Goal: Task Accomplishment & Management: Use online tool/utility

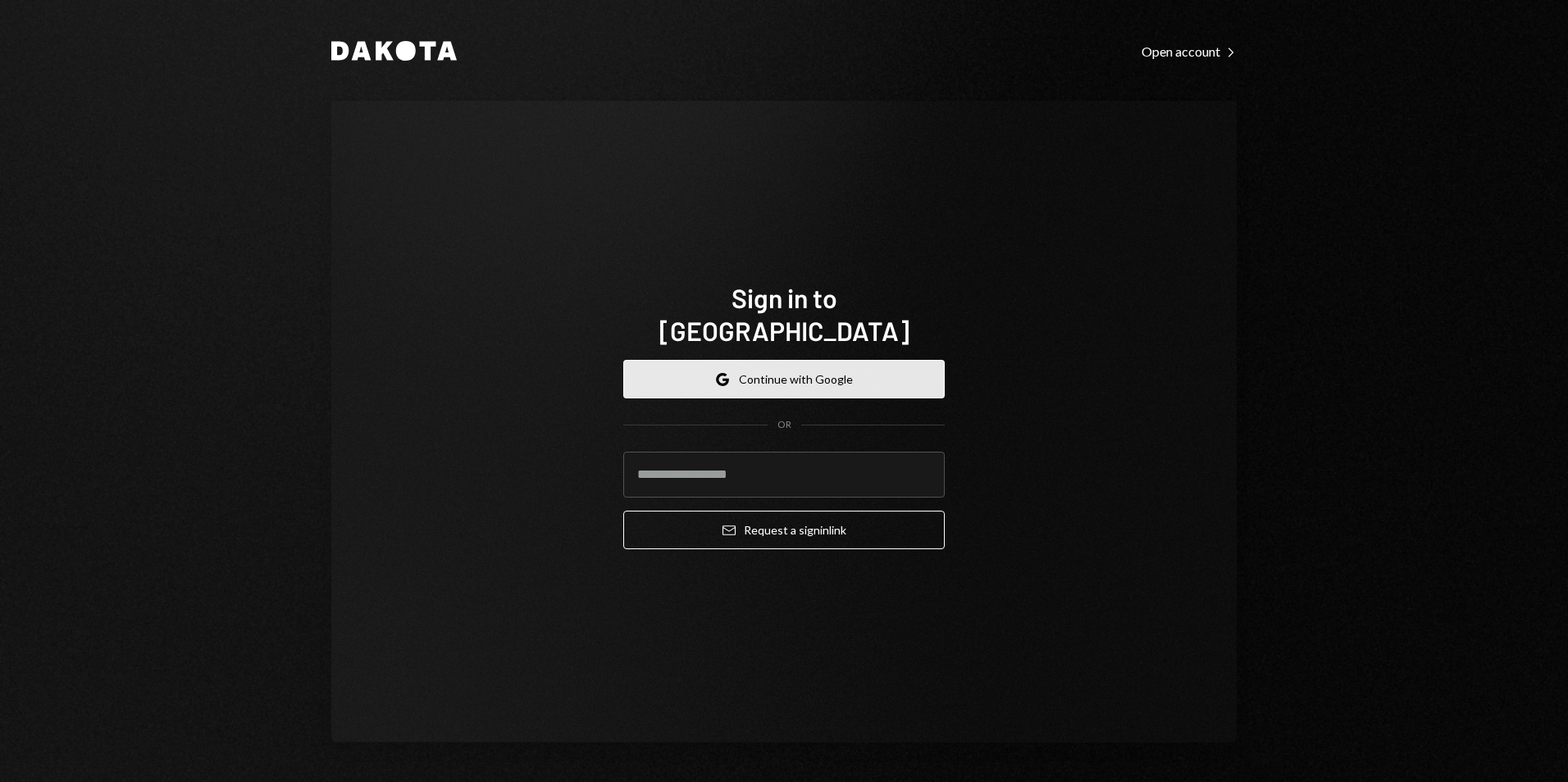
click at [752, 361] on button "Google Continue with Google" at bounding box center [784, 379] width 321 height 39
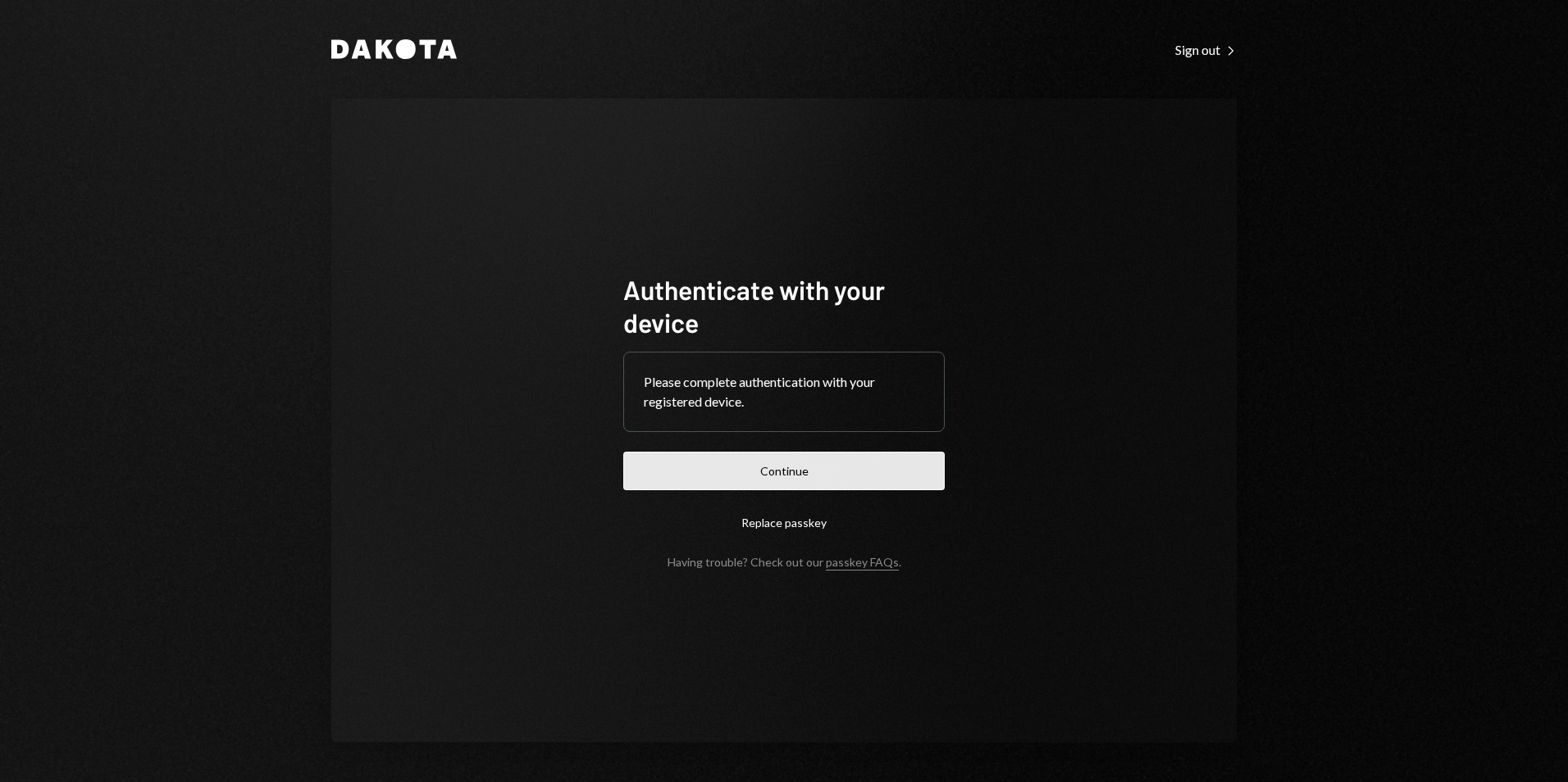
click at [773, 480] on button "Continue" at bounding box center [784, 471] width 321 height 39
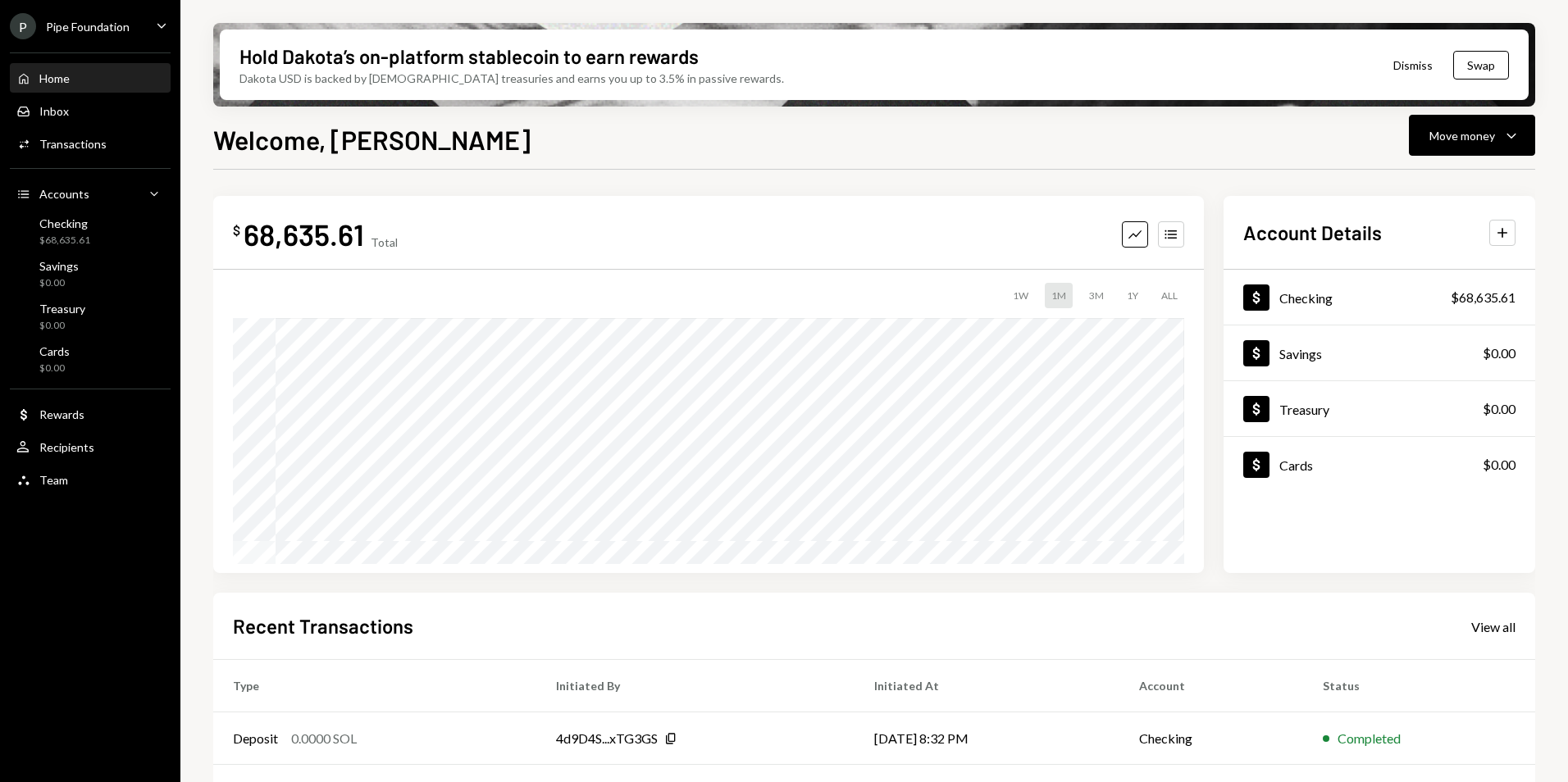
click at [121, 17] on div "P Pipe Foundation" at bounding box center [70, 26] width 119 height 26
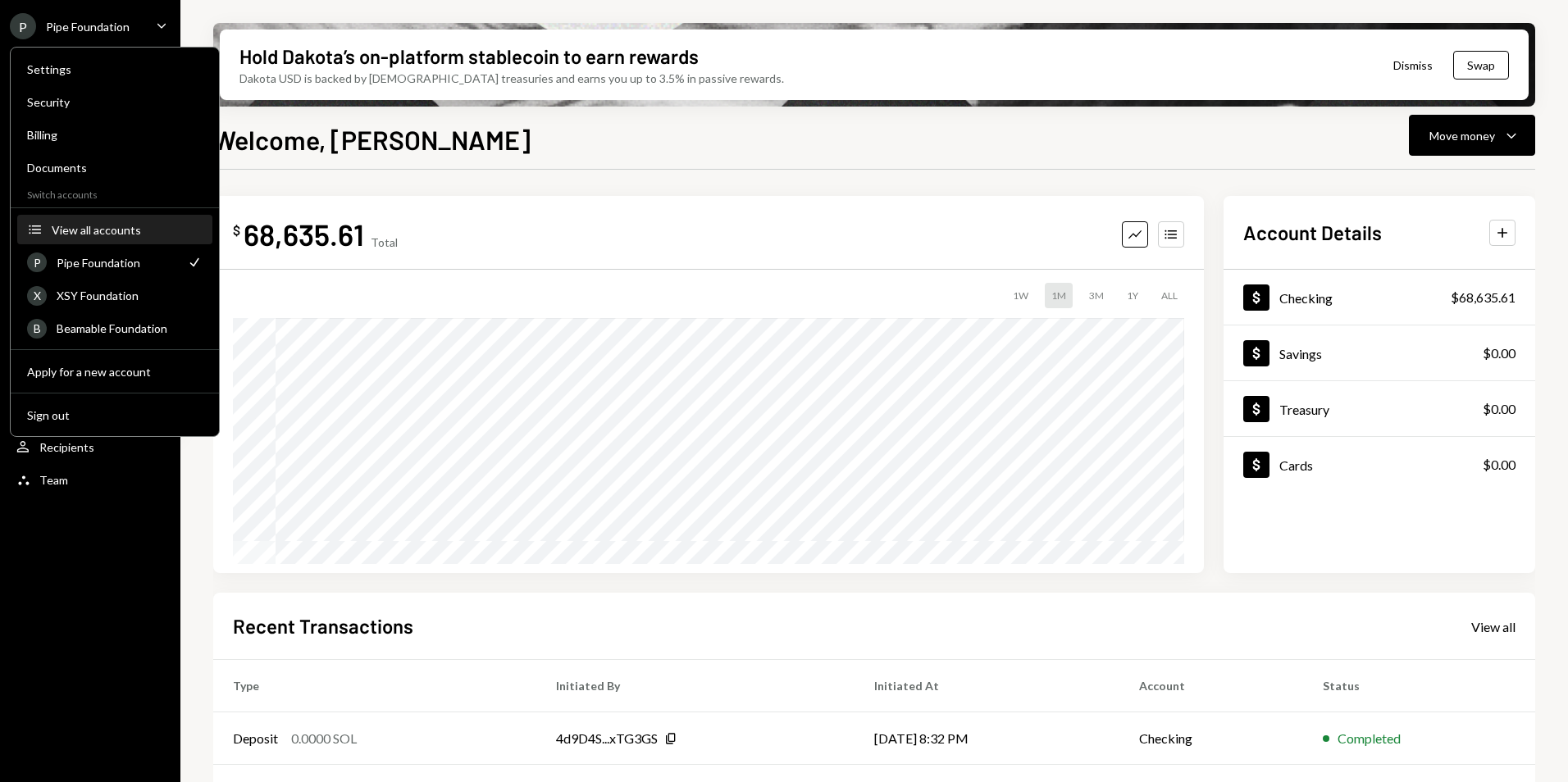
click at [122, 230] on div "View all accounts" at bounding box center [126, 230] width 150 height 14
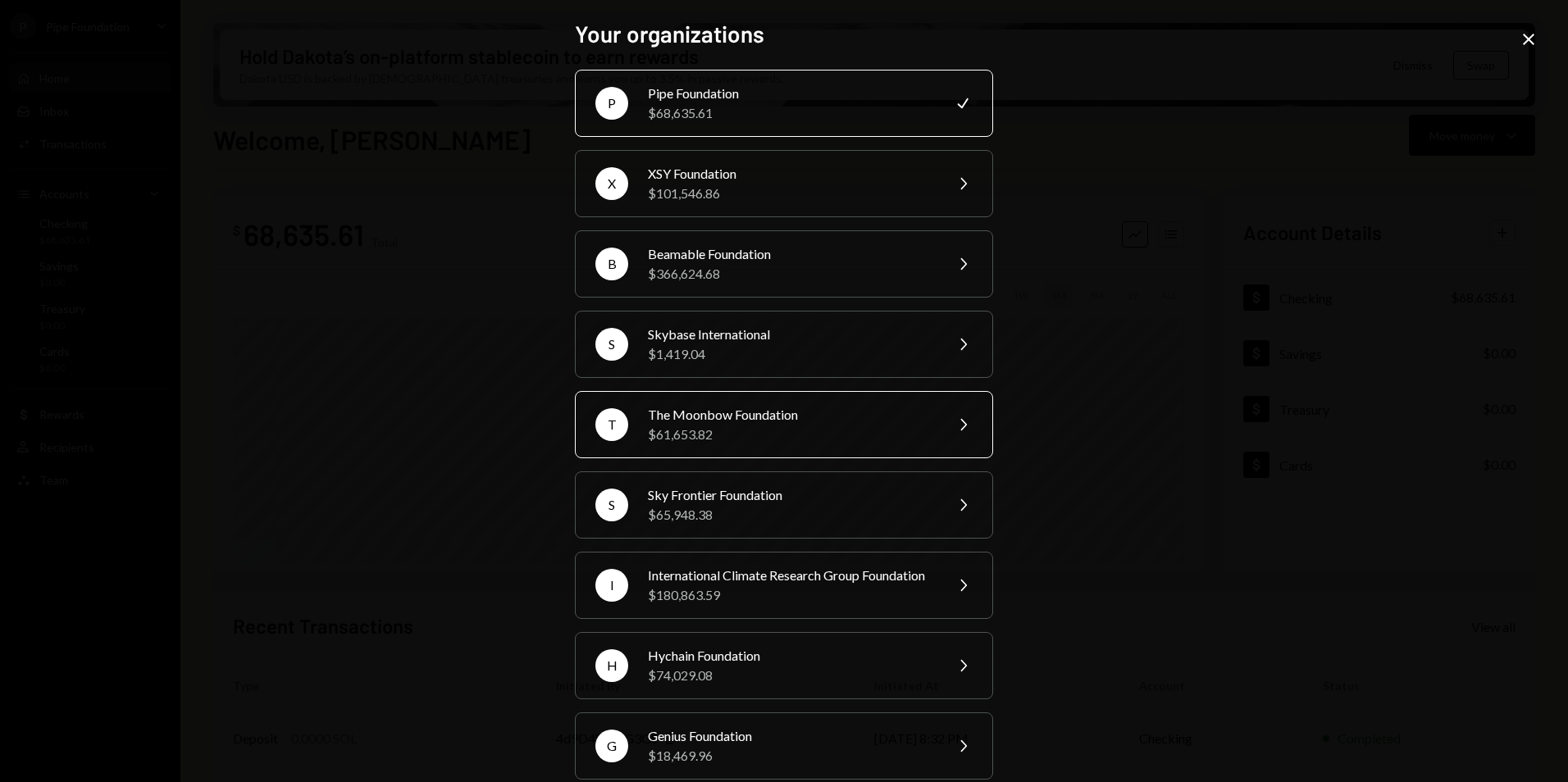
click at [758, 416] on div "The Moonbow Foundation" at bounding box center [789, 415] width 285 height 19
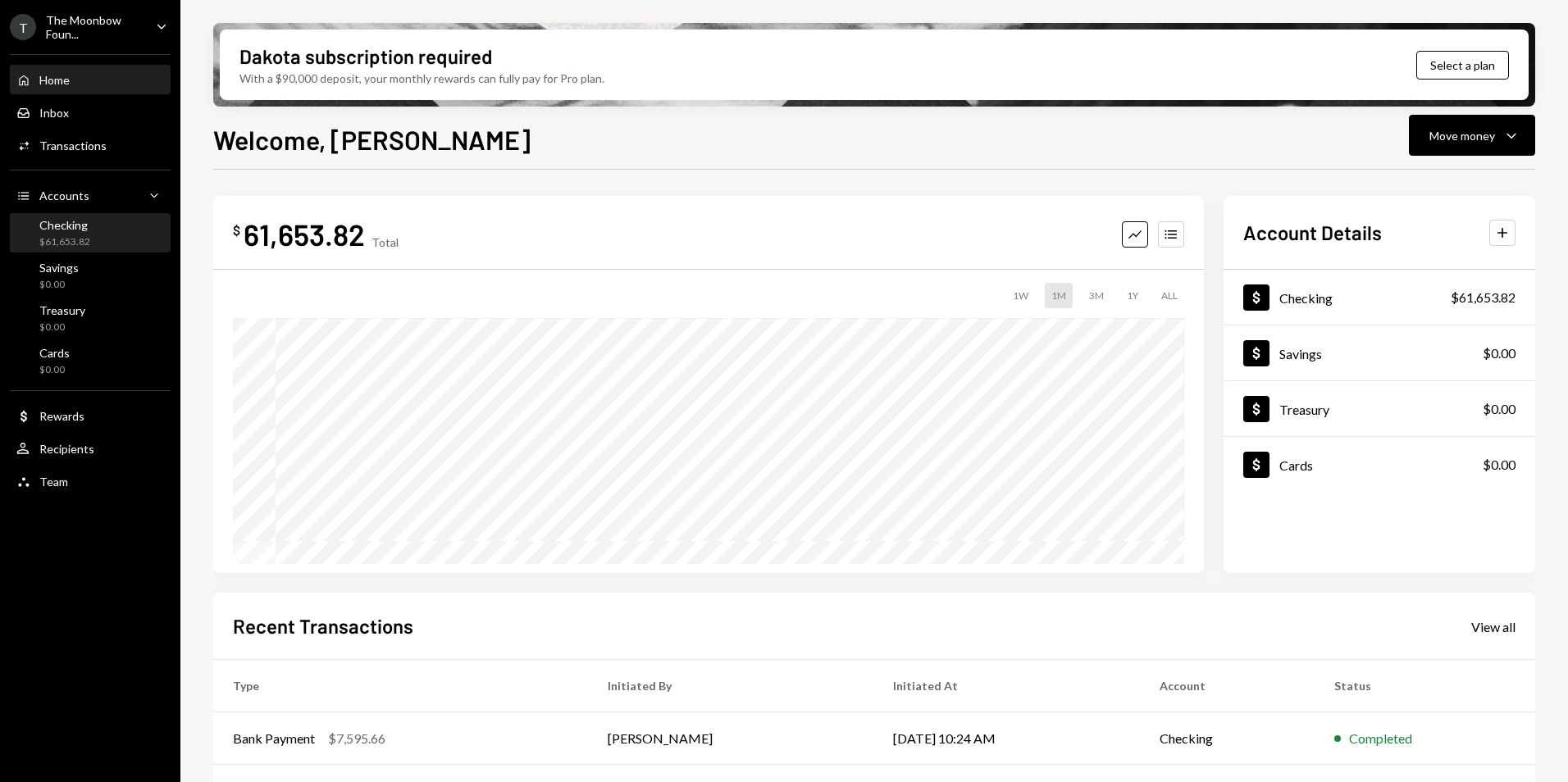
click at [118, 238] on div "Checking $61,653.82" at bounding box center [91, 233] width 148 height 31
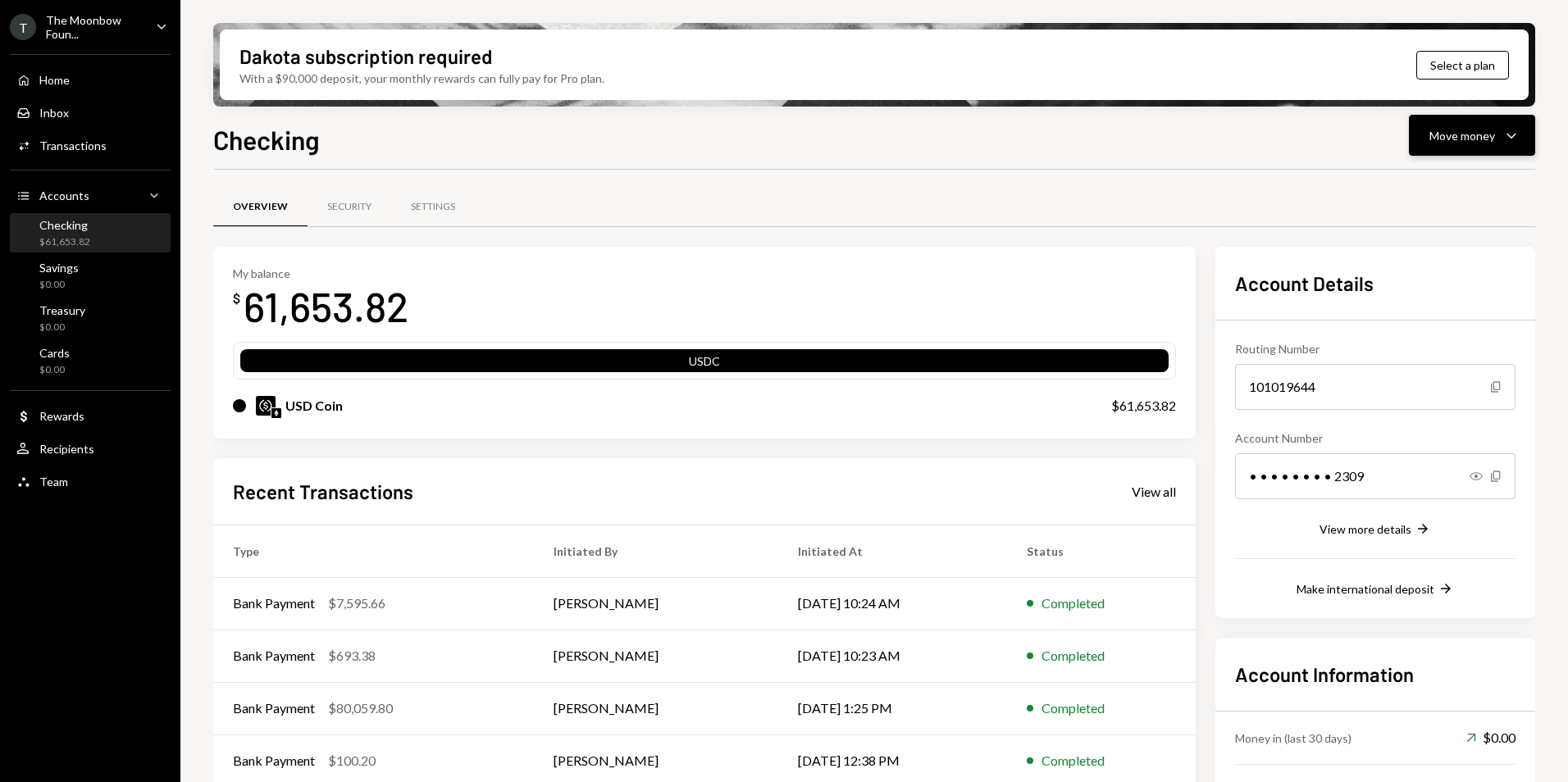
click at [1462, 132] on div "Move money" at bounding box center [1462, 135] width 66 height 17
click at [1453, 306] on div "Swap stablecoins" at bounding box center [1459, 309] width 119 height 17
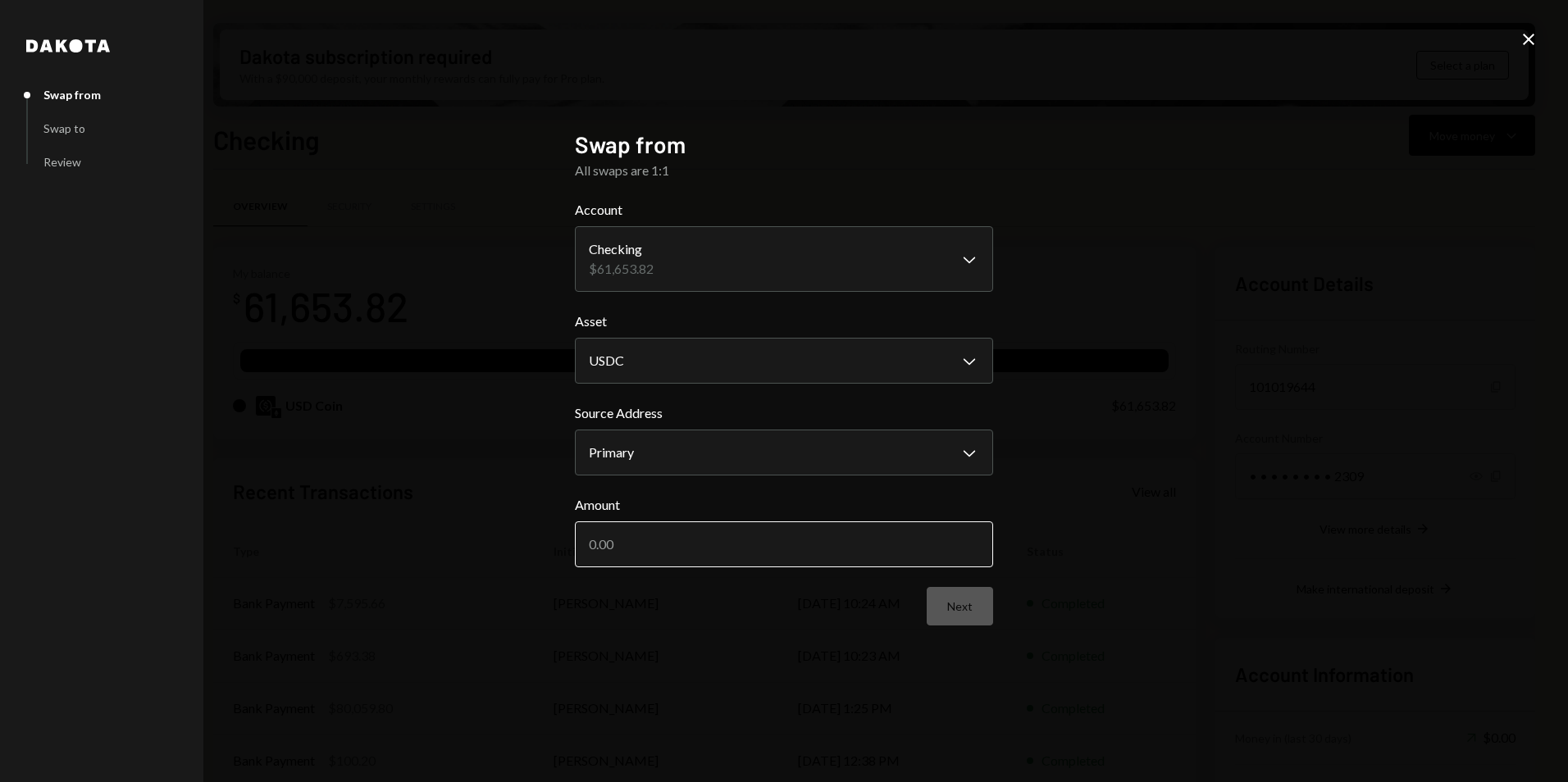
click at [713, 552] on input "Amount" at bounding box center [784, 544] width 418 height 46
type input "5000"
click at [953, 613] on button "Next" at bounding box center [959, 606] width 66 height 39
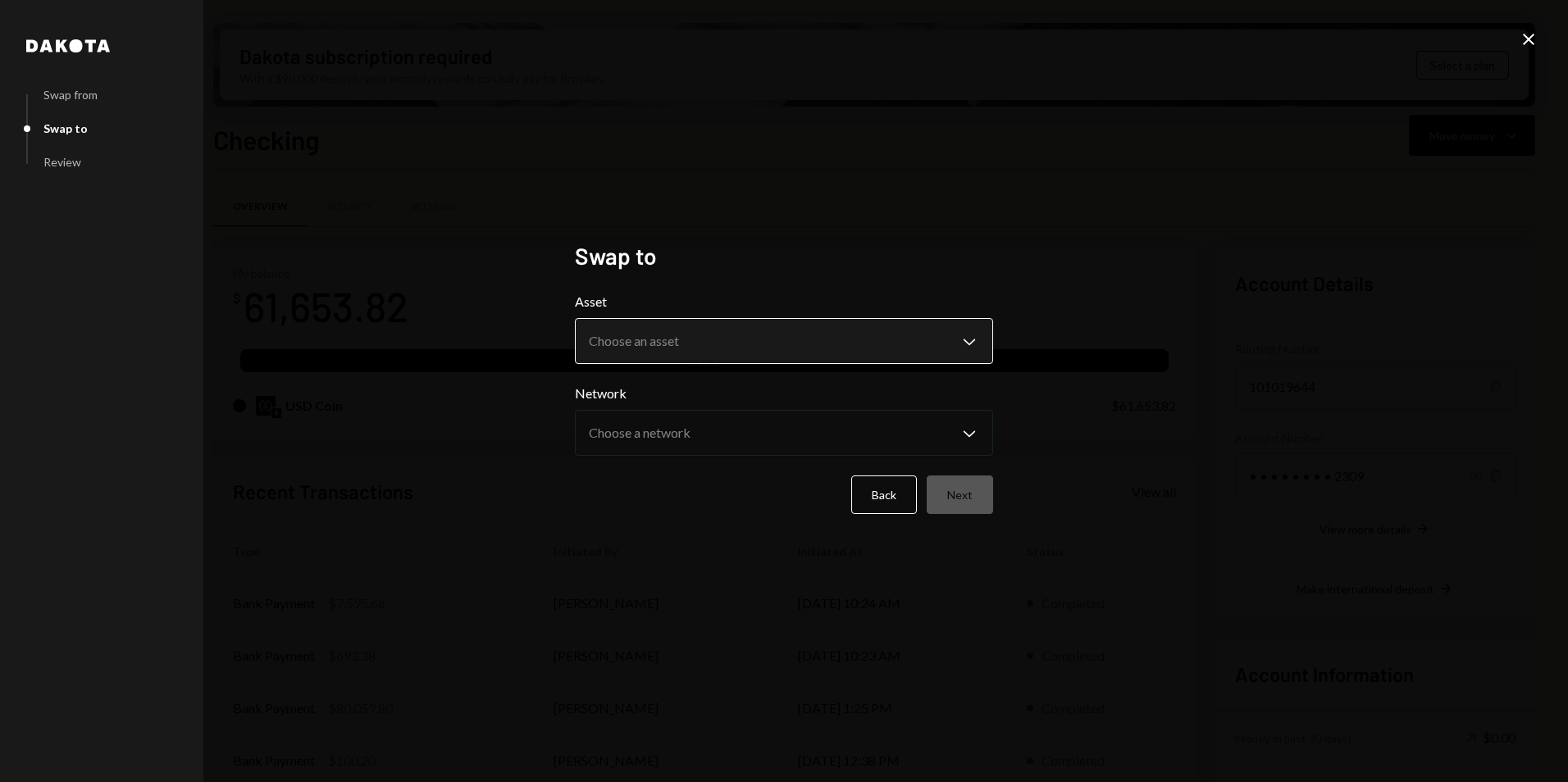
click at [615, 362] on body "T The Moonbow Foun... Caret Down Home Home Inbox Inbox Activities Transactions …" at bounding box center [784, 391] width 1568 height 782
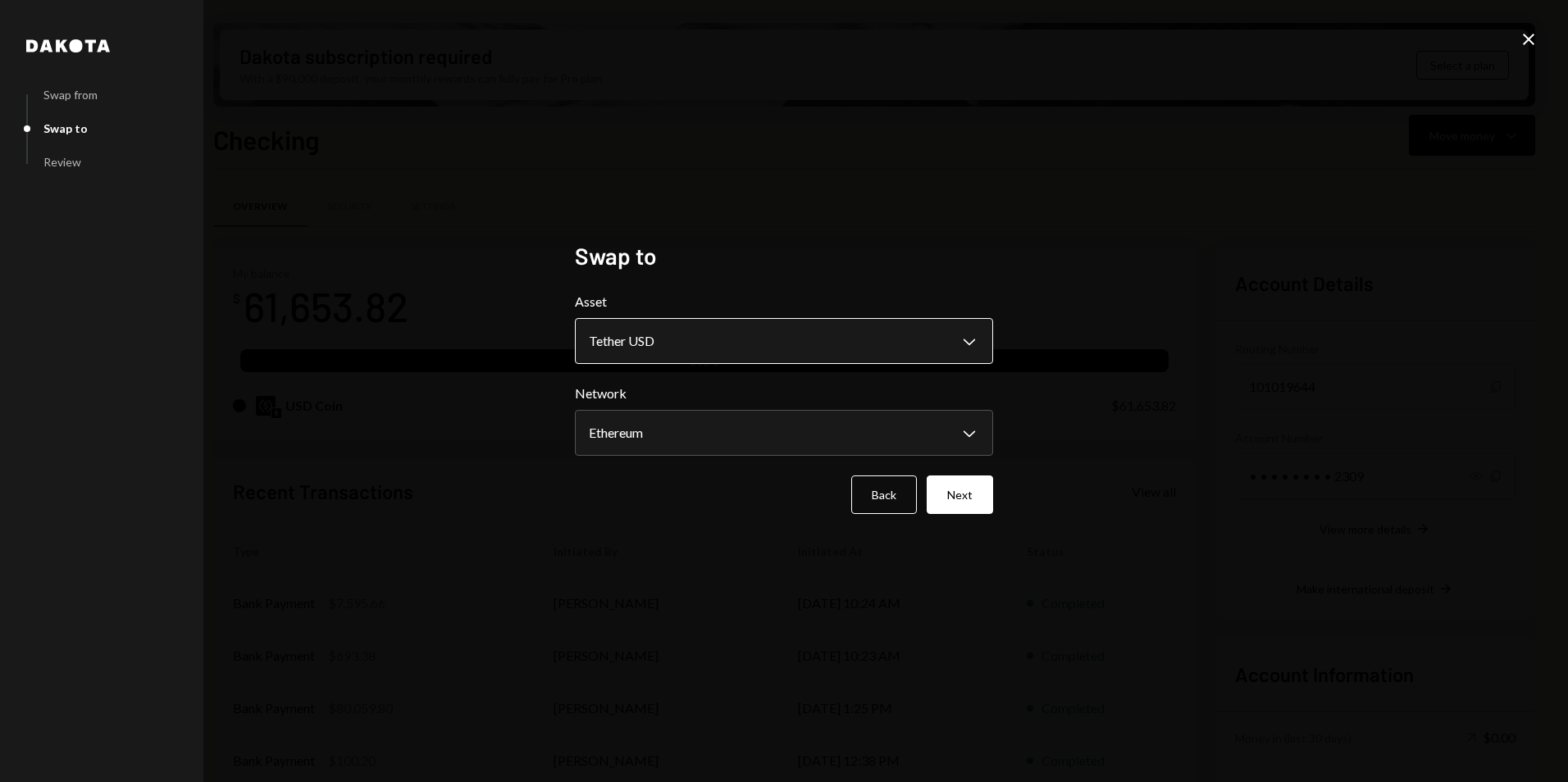
click at [660, 330] on body "T The Moonbow Foun... Caret Down Home Home Inbox Inbox Activities Transactions …" at bounding box center [784, 391] width 1568 height 782
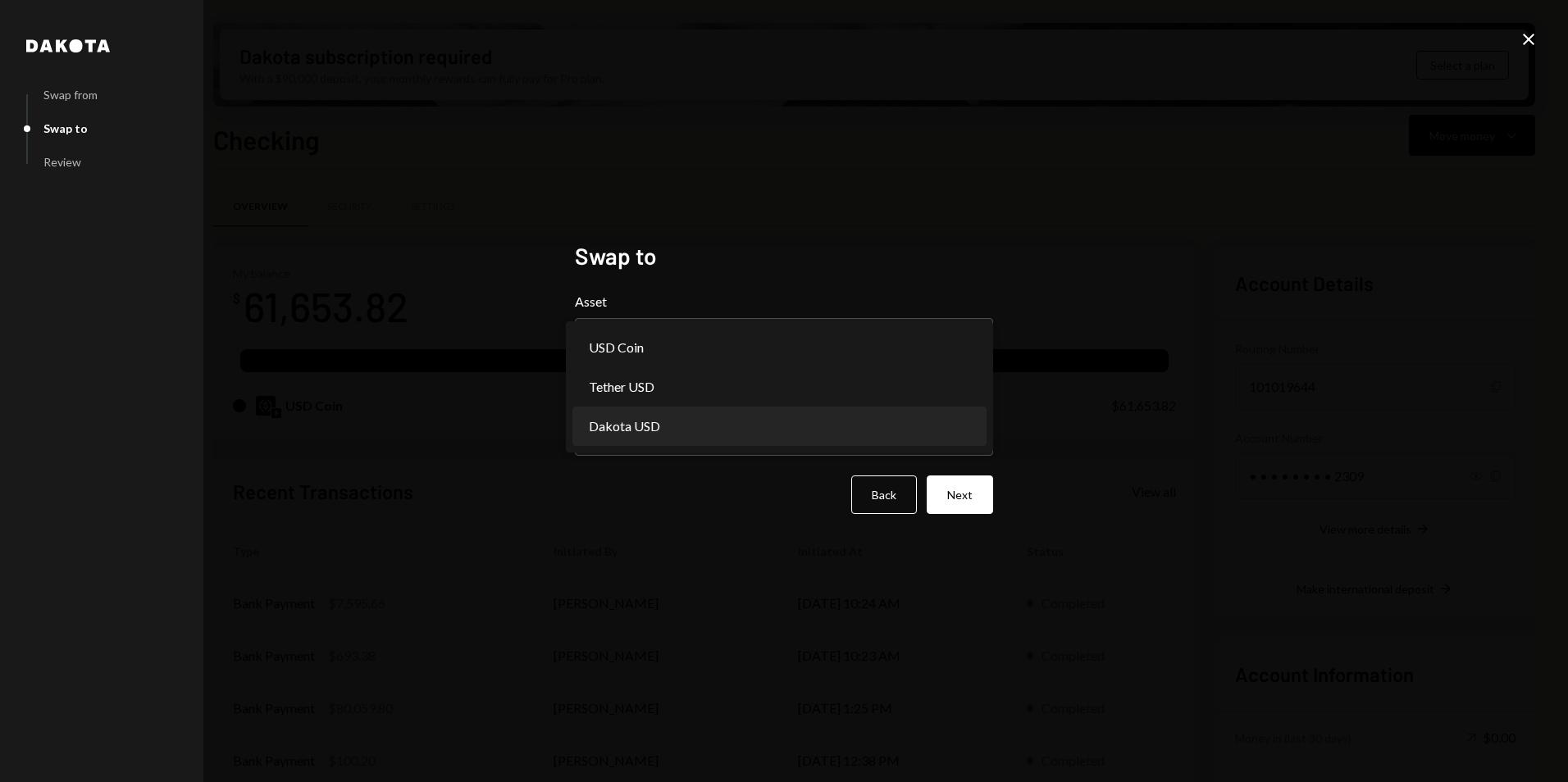
select select "*****"
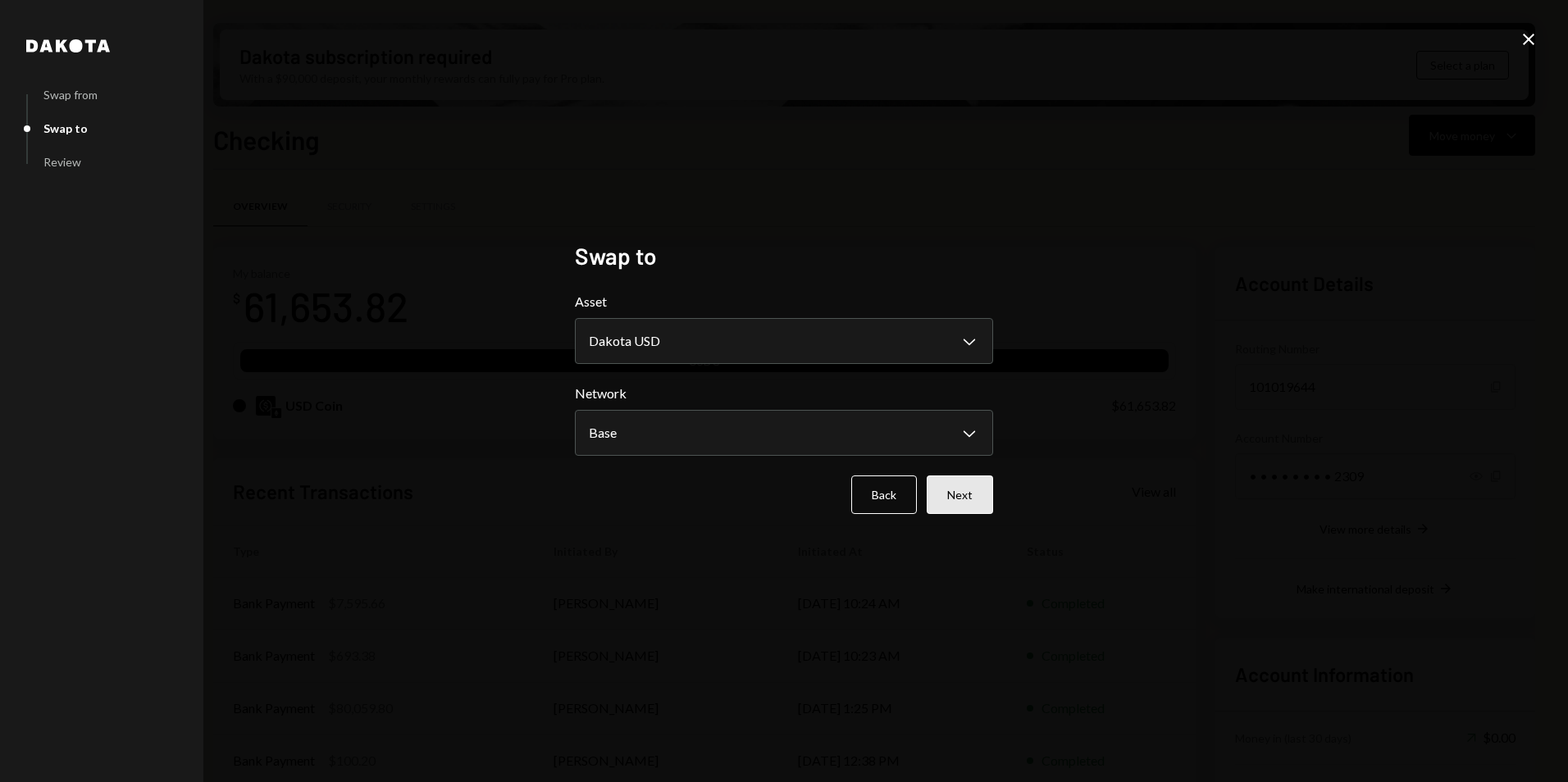
click at [942, 497] on button "Next" at bounding box center [959, 495] width 66 height 39
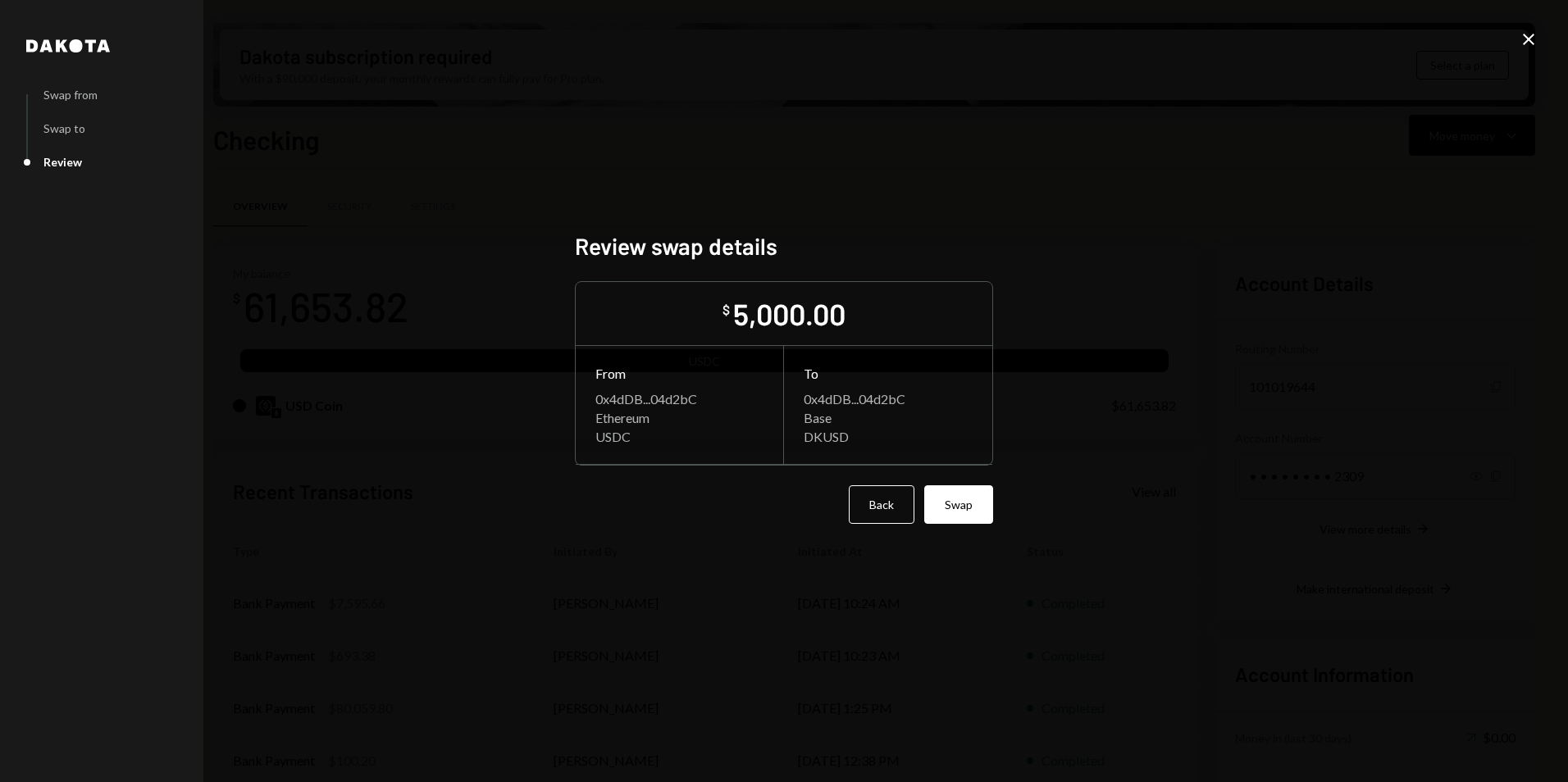
click at [942, 497] on button "Swap" at bounding box center [958, 505] width 69 height 39
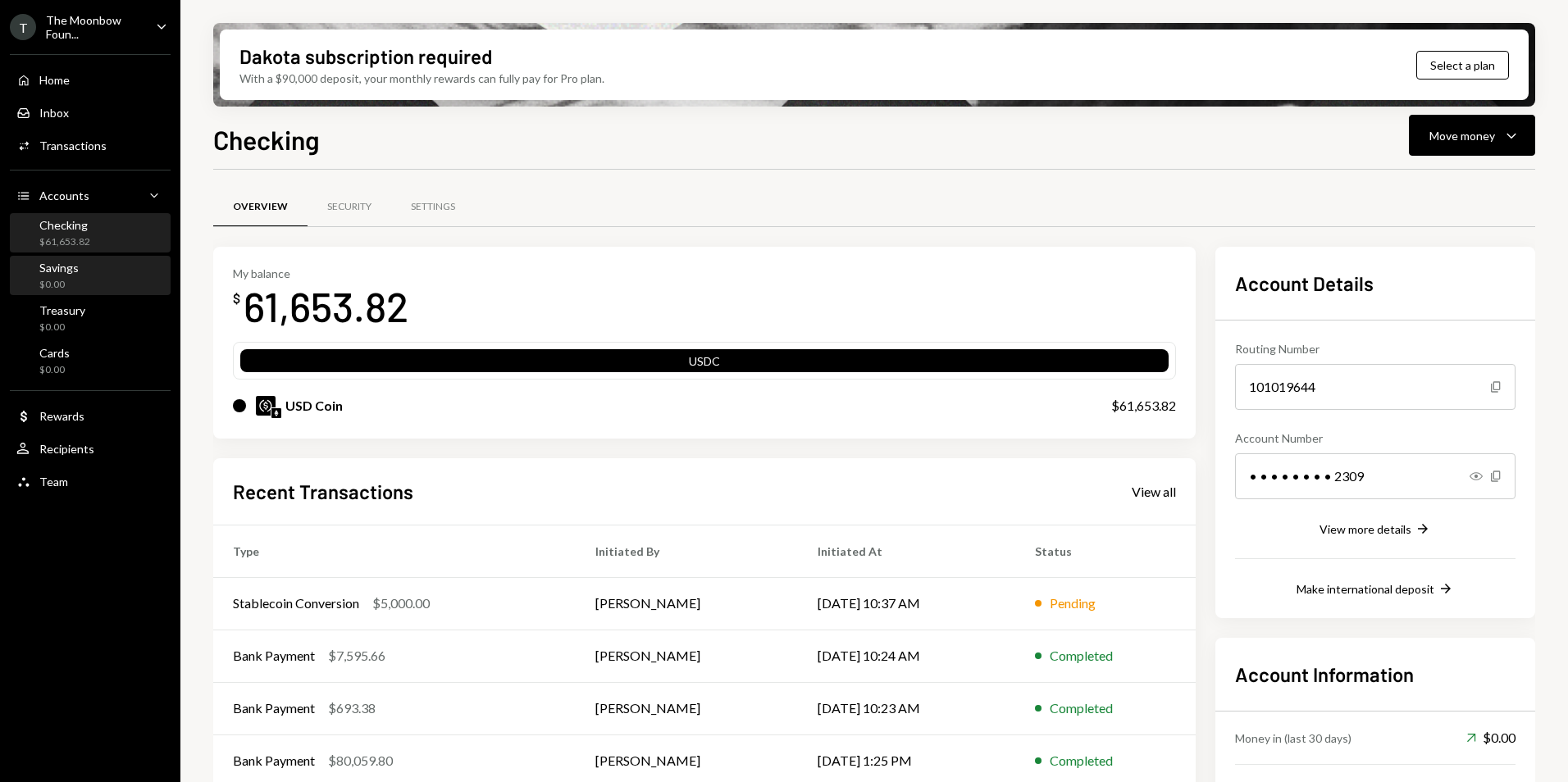
click at [82, 283] on div "Savings $0.00" at bounding box center [91, 276] width 148 height 31
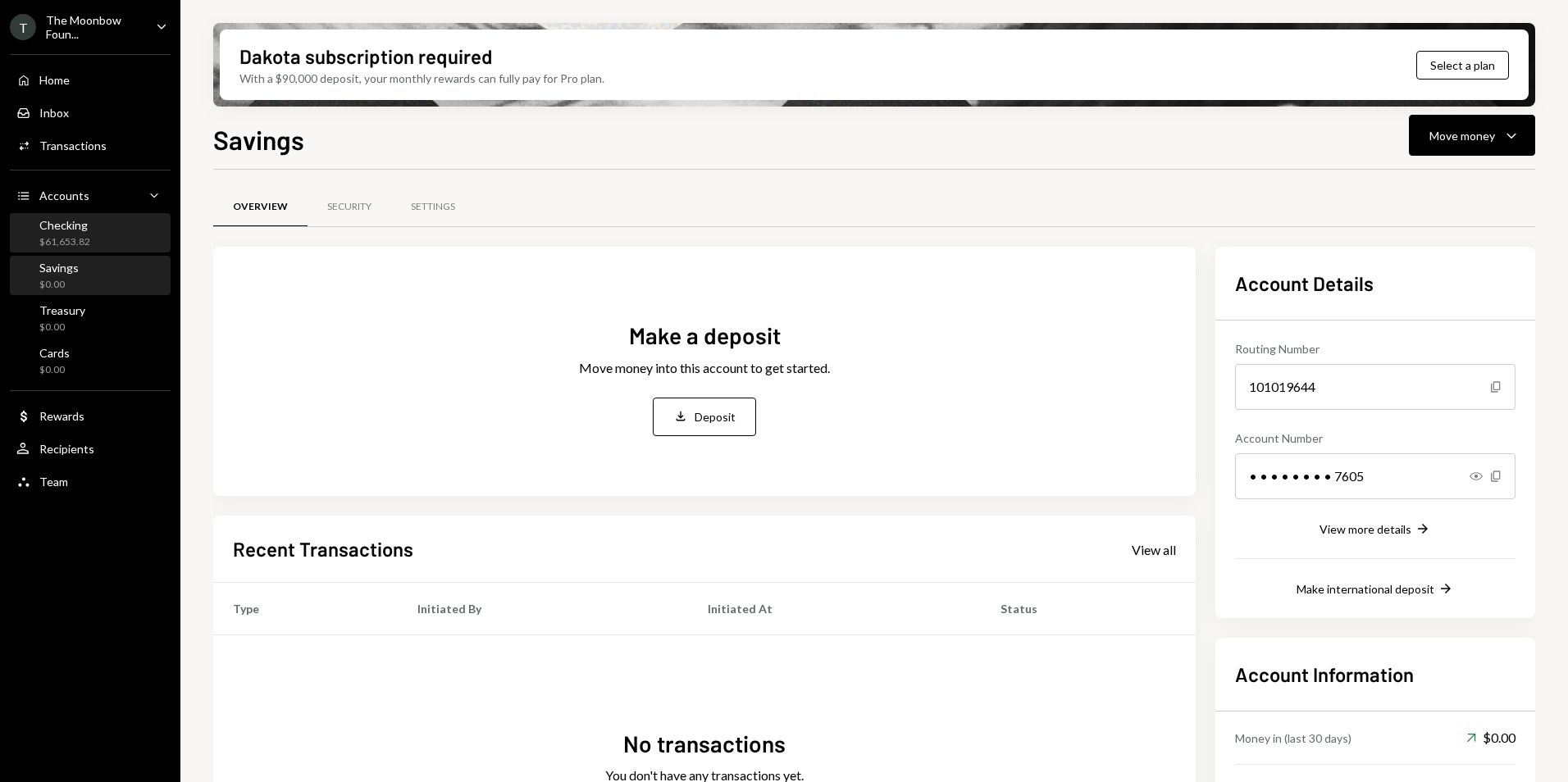
click at [105, 236] on div "Checking $61,653.82" at bounding box center [91, 233] width 148 height 31
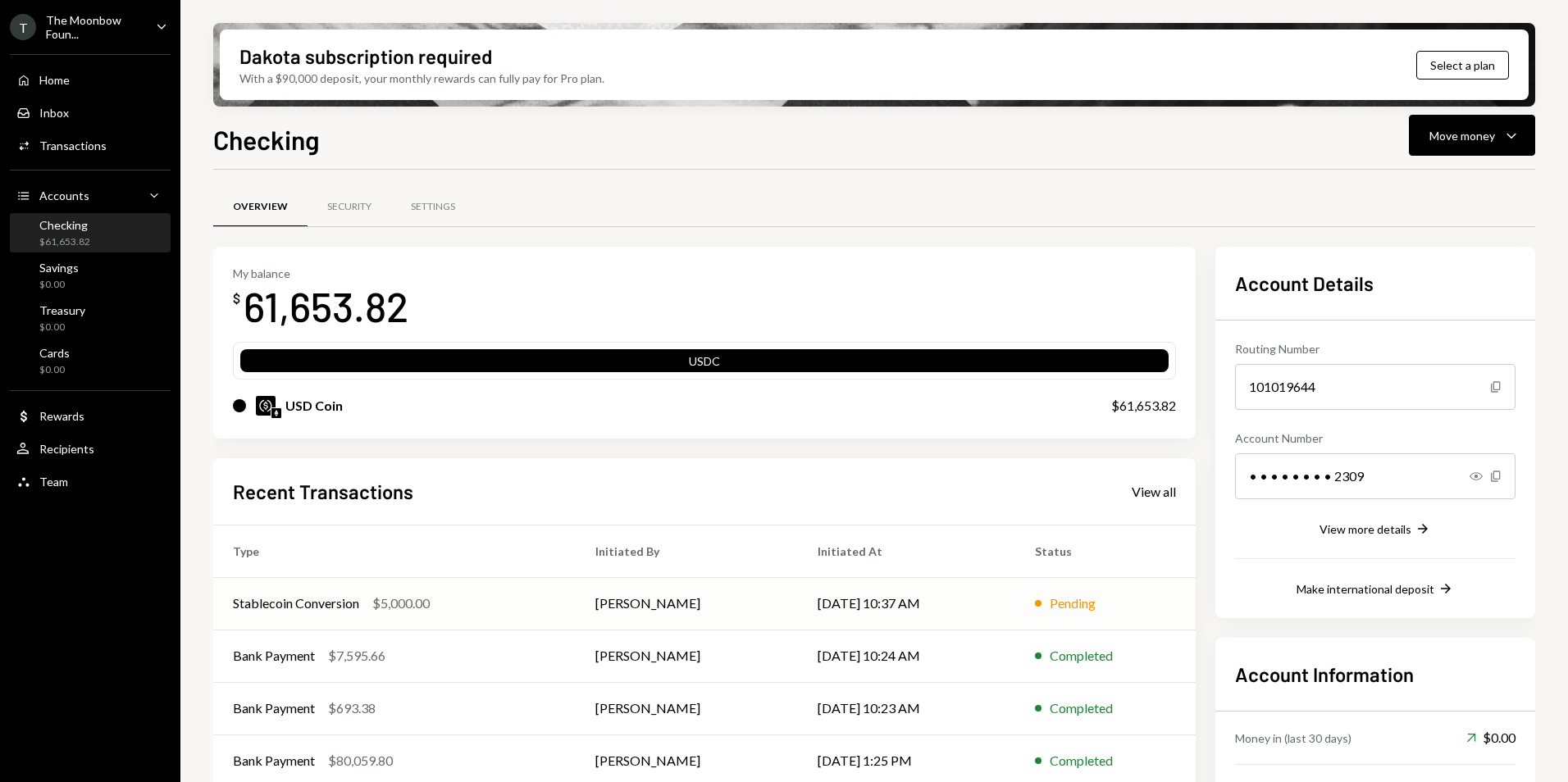
click at [909, 589] on td "[DATE] 10:37 AM" at bounding box center [906, 604] width 218 height 52
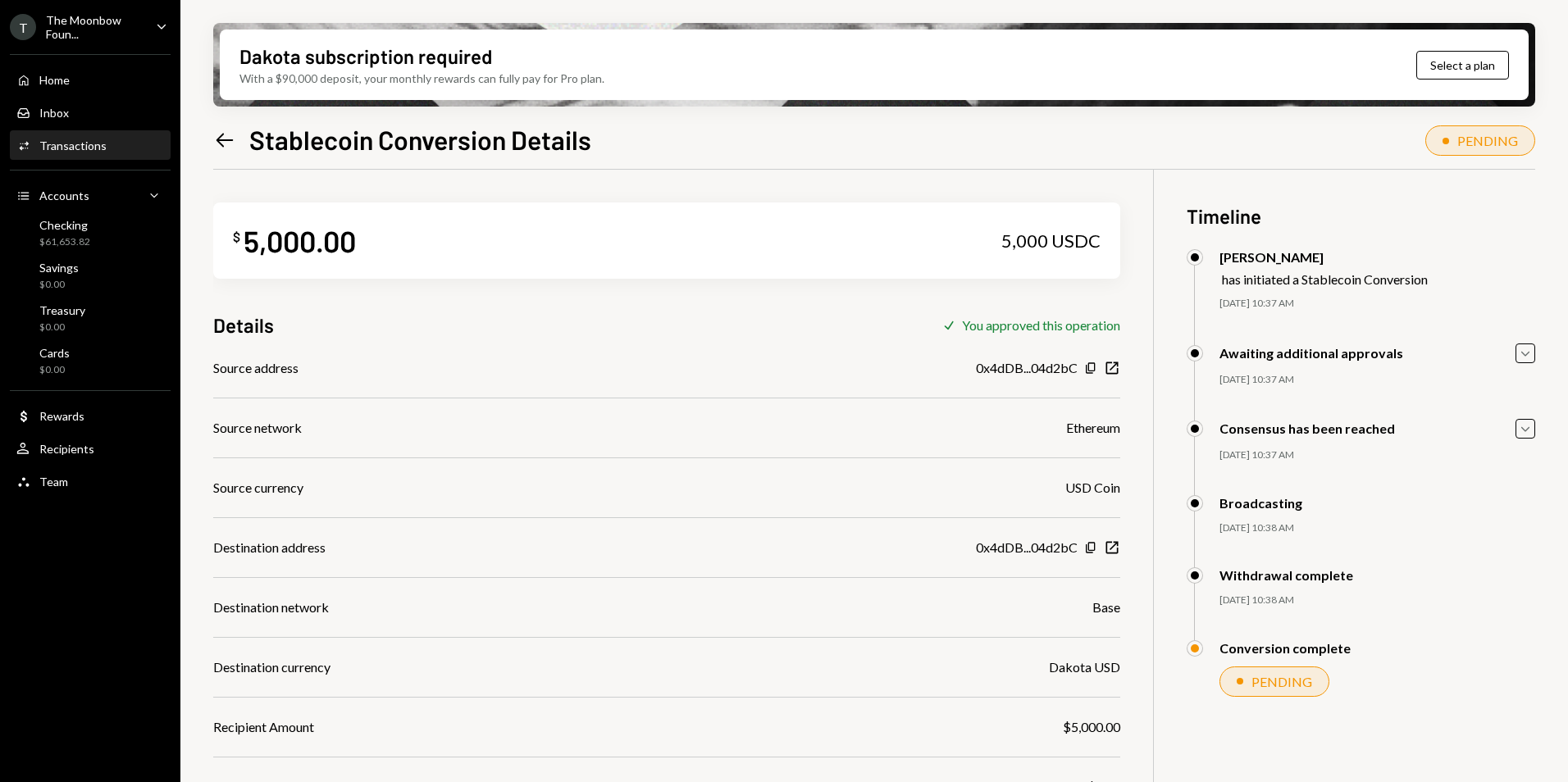
click at [211, 145] on div "Dakota subscription required With a $90,000 deposit, your monthly rewards can f…" at bounding box center [874, 391] width 1387 height 782
click at [216, 134] on icon "Left Arrow" at bounding box center [224, 140] width 23 height 23
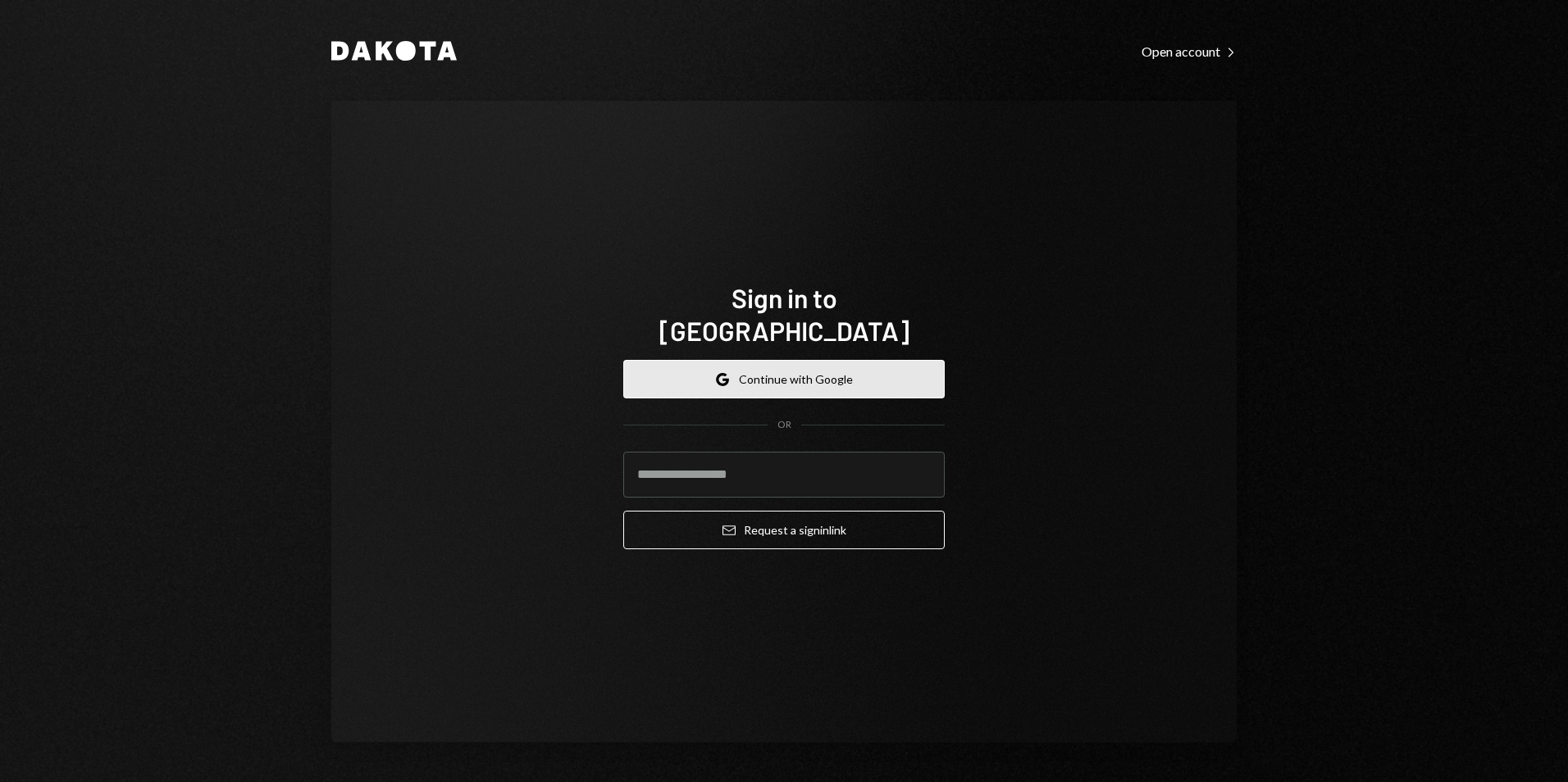
click at [780, 371] on button "Google Continue with Google" at bounding box center [784, 379] width 321 height 39
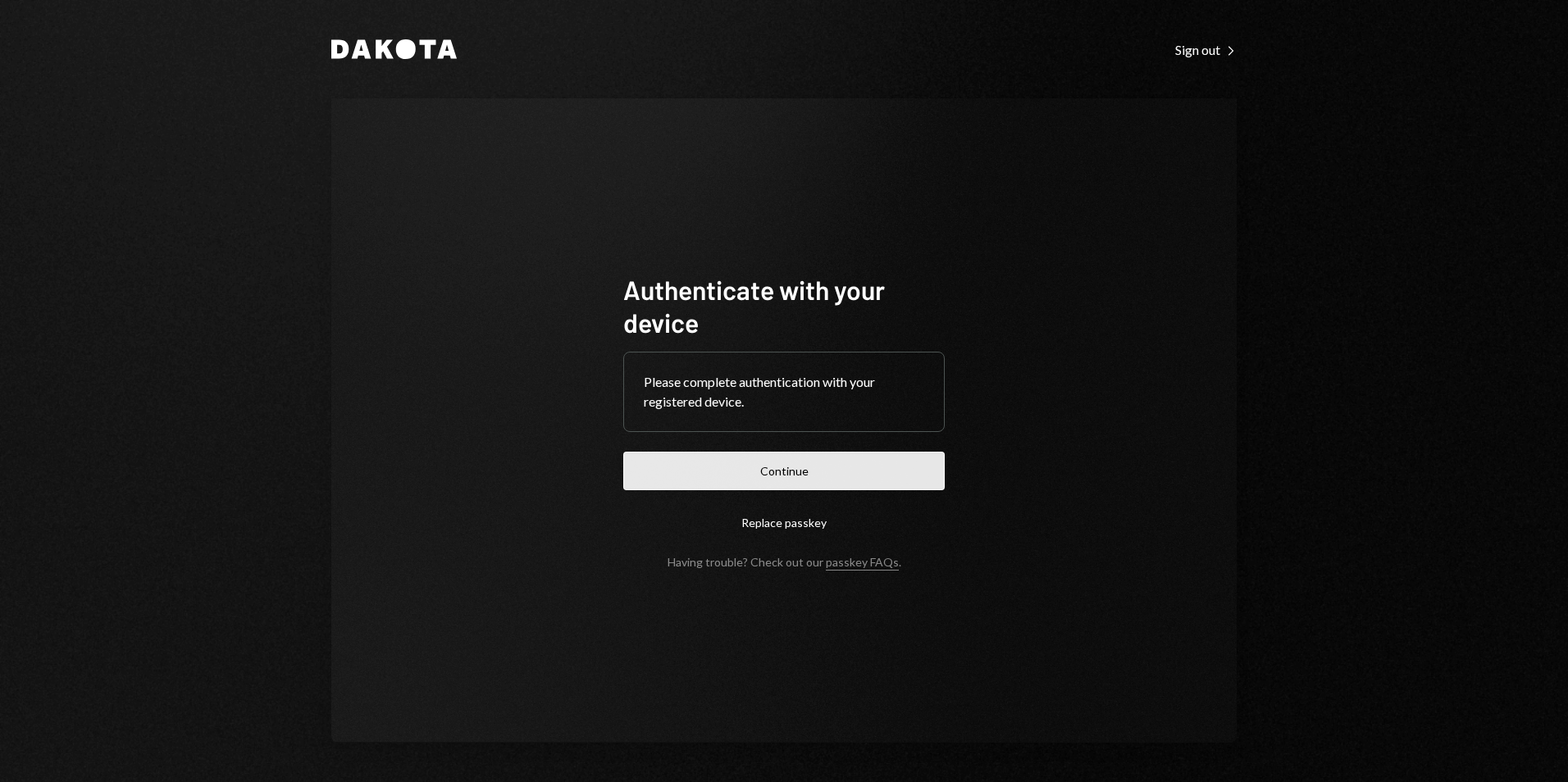
click at [812, 471] on button "Continue" at bounding box center [784, 471] width 321 height 39
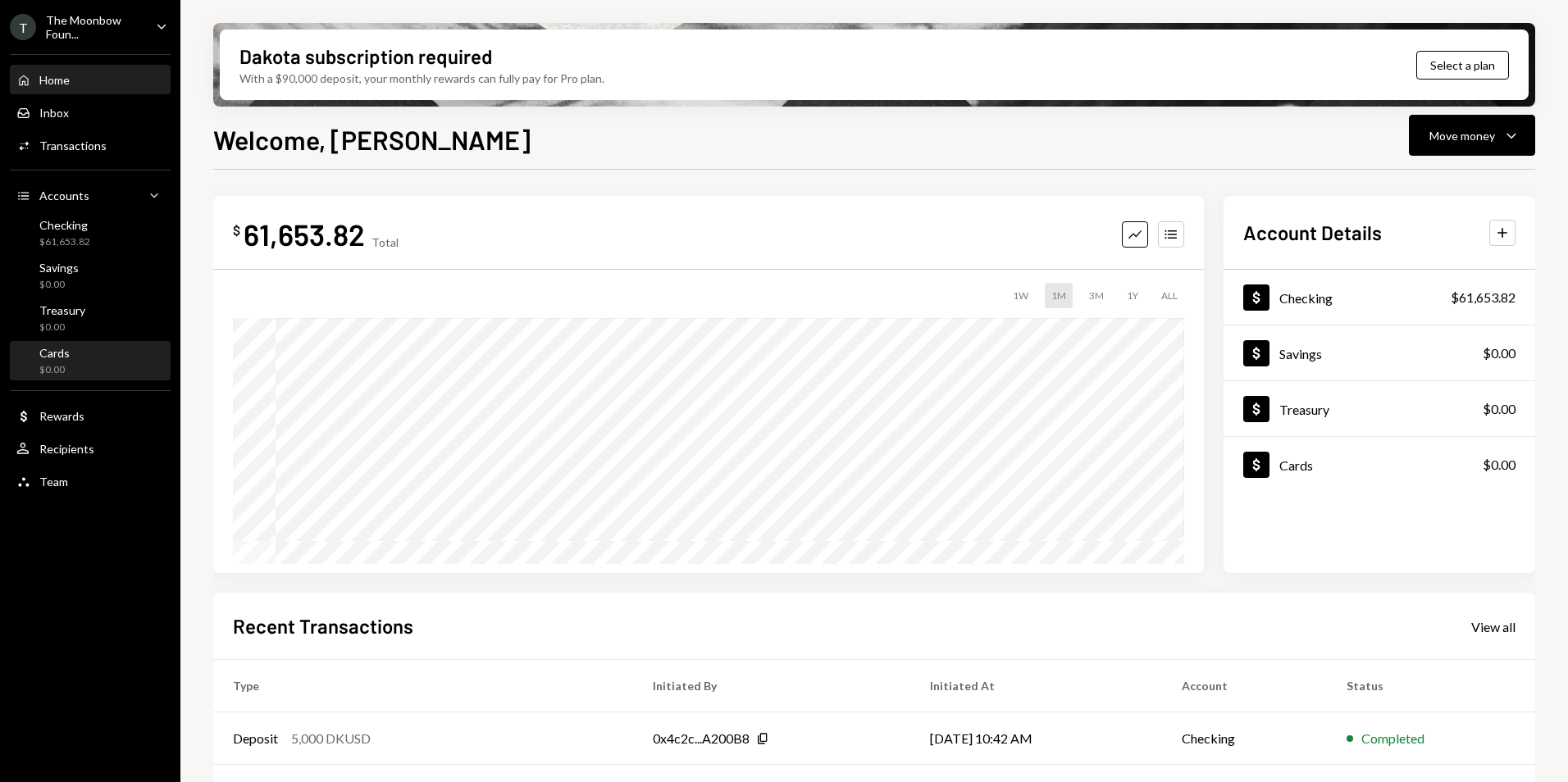
click at [66, 373] on div "$0.00" at bounding box center [55, 370] width 30 height 14
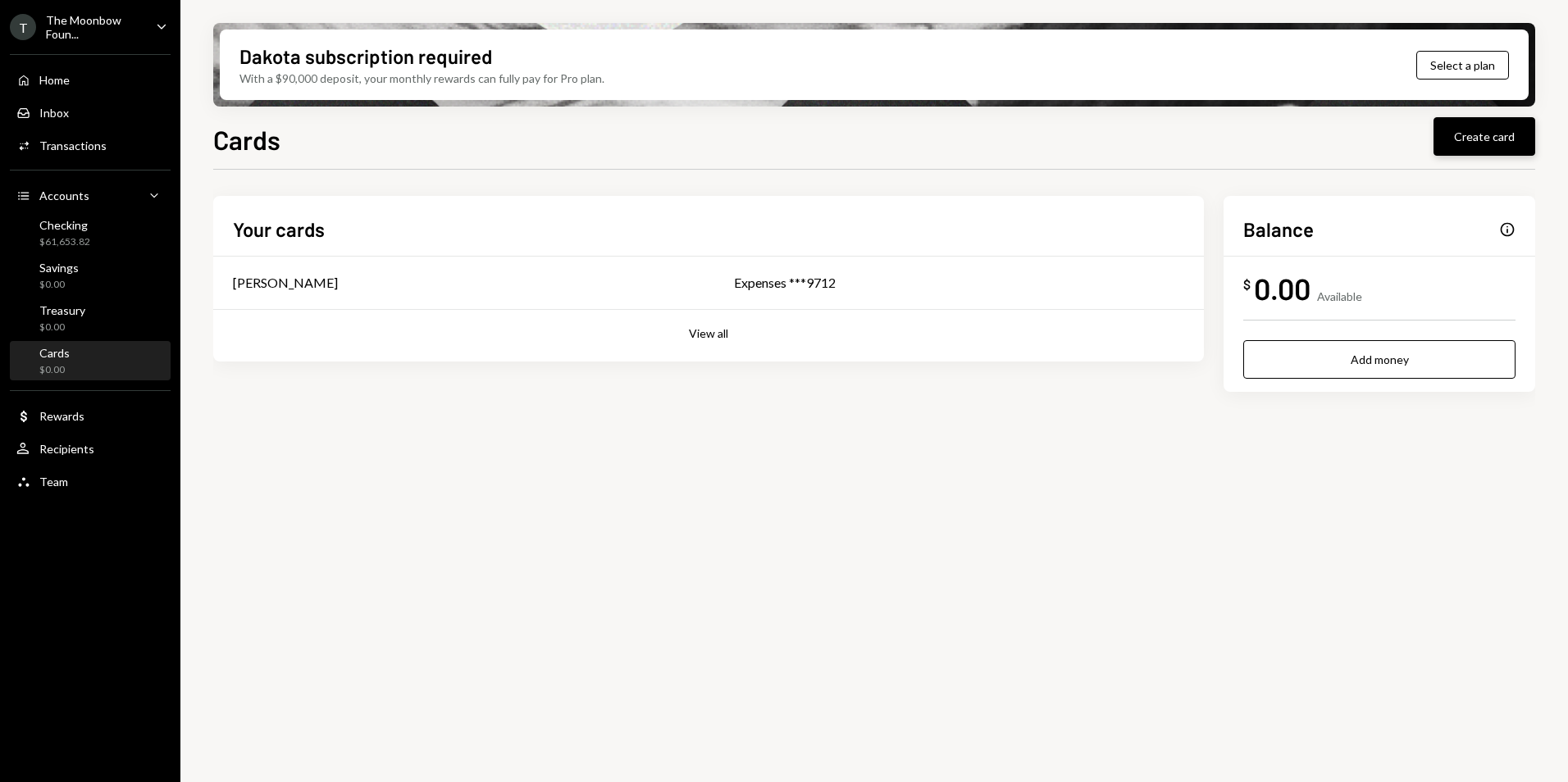
click at [1470, 128] on button "Create card" at bounding box center [1484, 136] width 102 height 39
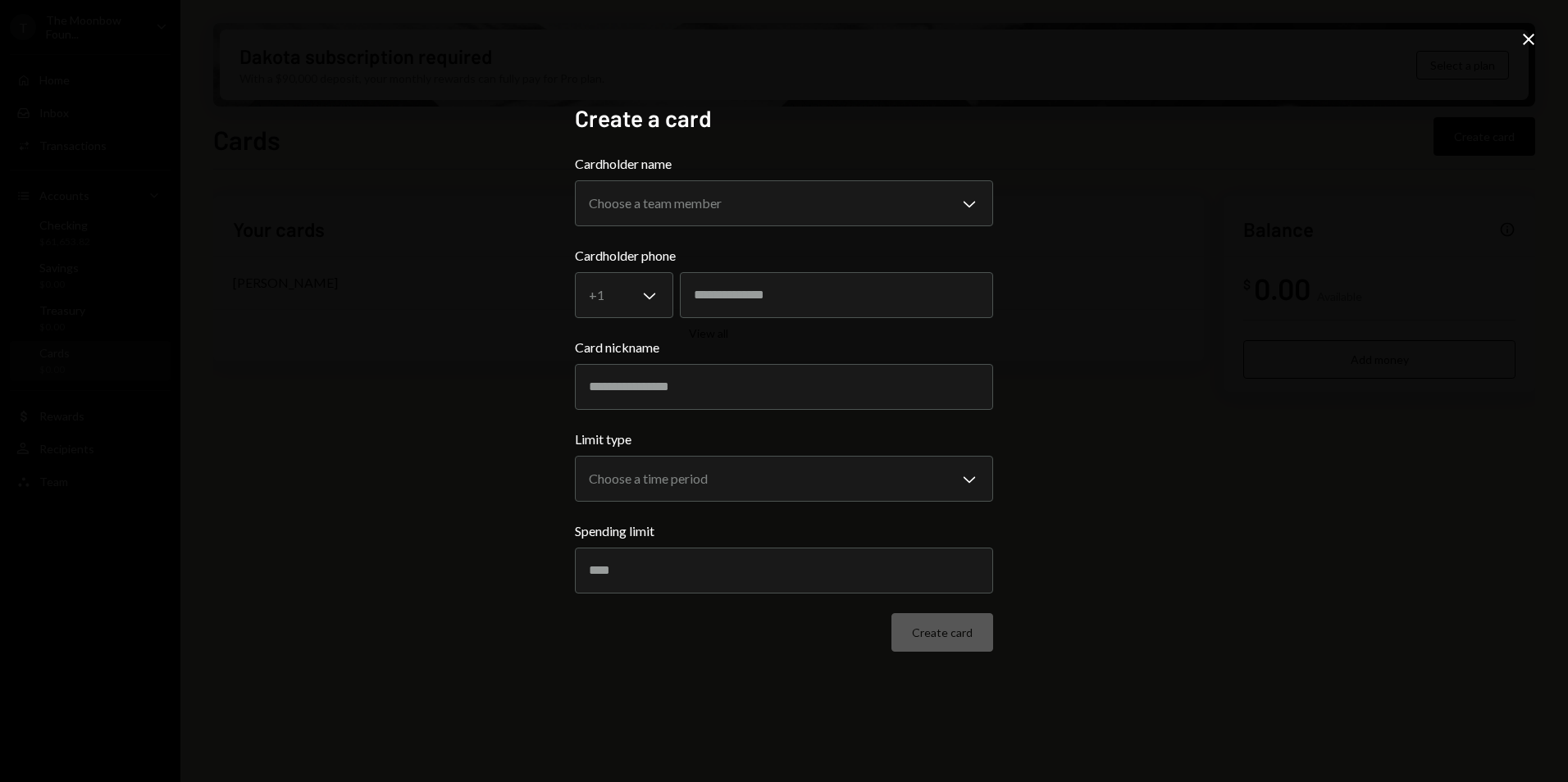
click at [1535, 34] on icon "Close" at bounding box center [1528, 39] width 19 height 19
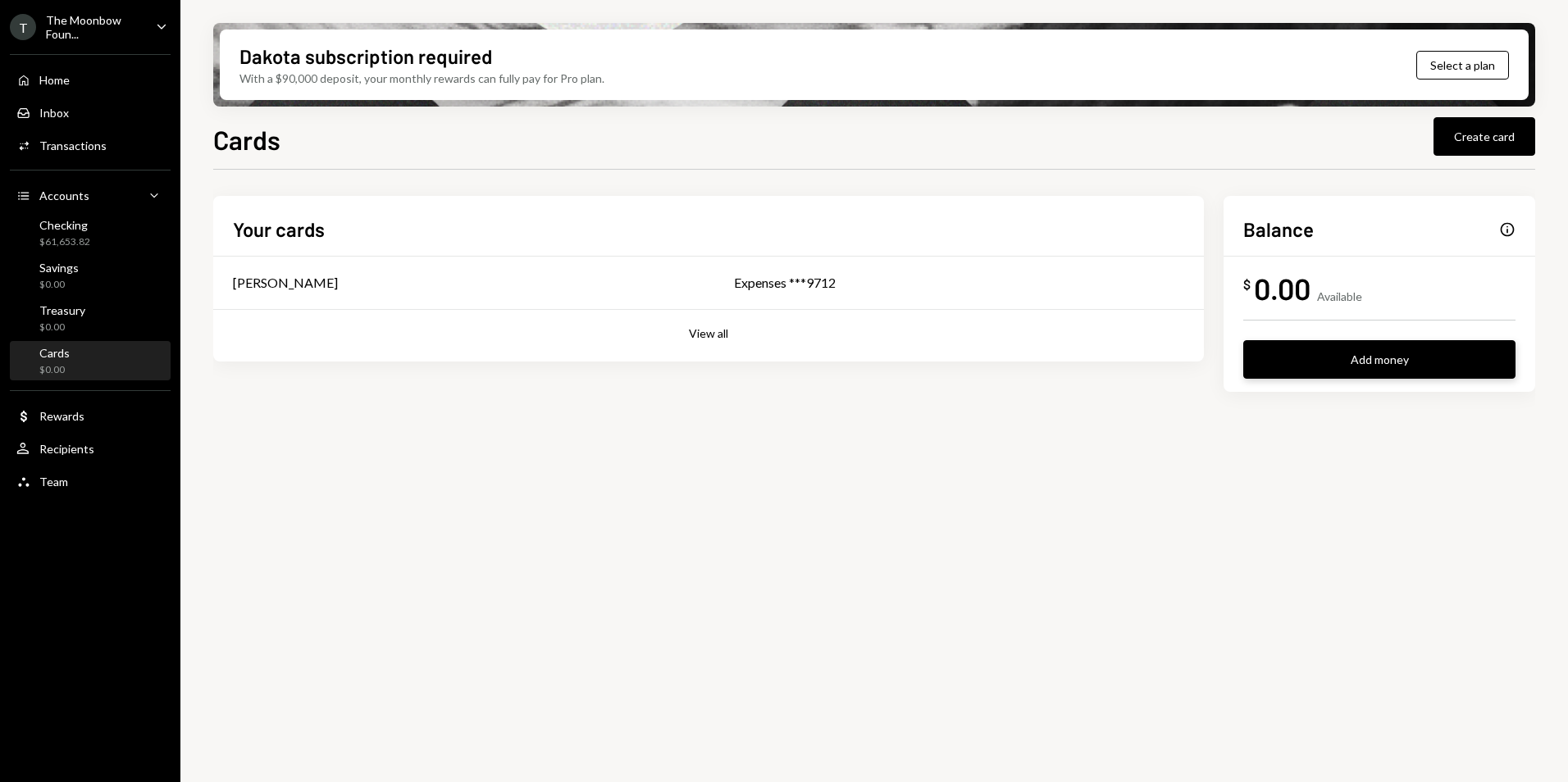
click at [1348, 349] on button "Add money" at bounding box center [1379, 360] width 272 height 39
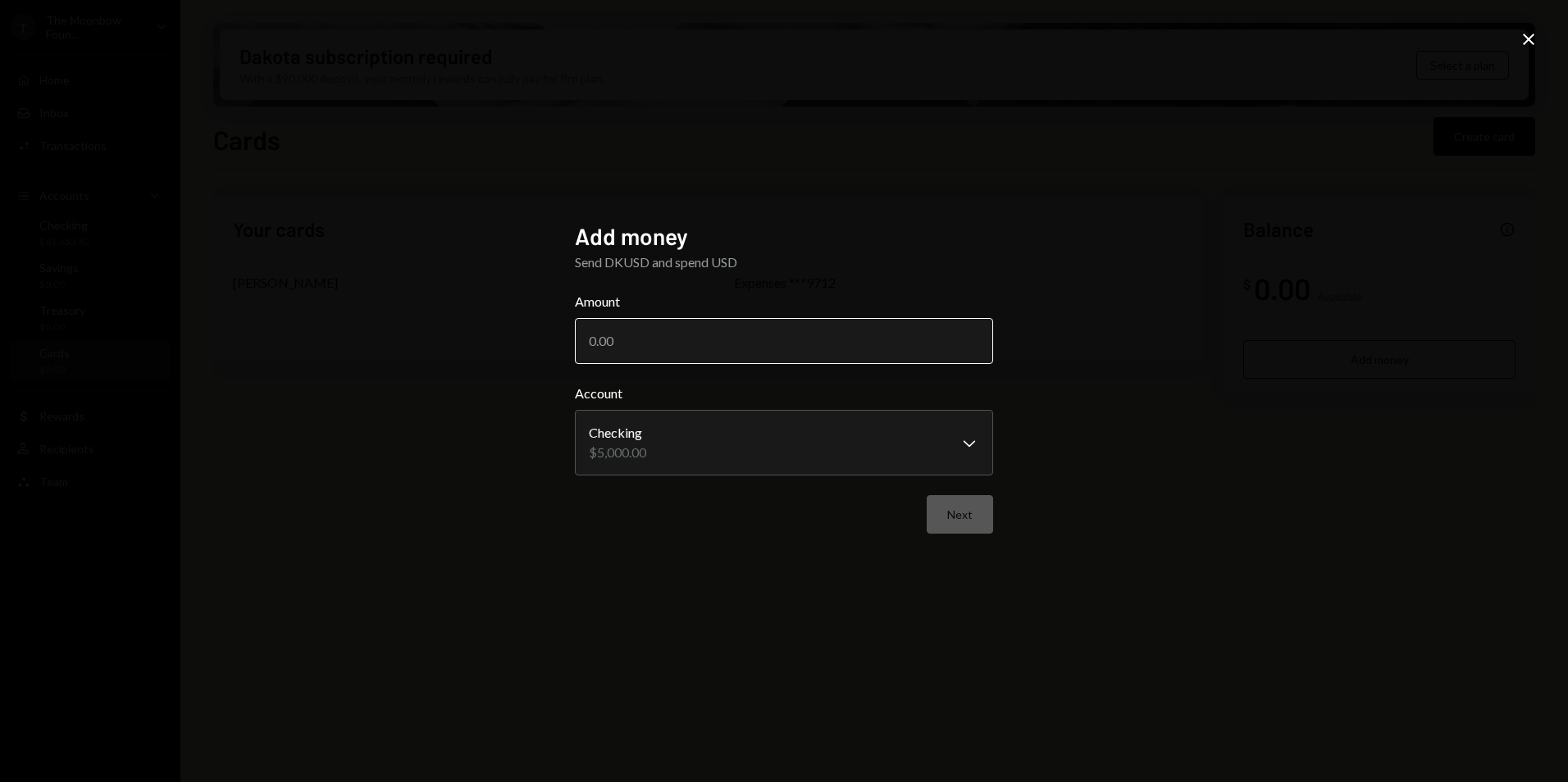
click at [768, 348] on input "Amount" at bounding box center [784, 341] width 418 height 46
type input "3500"
click at [1164, 375] on div "**********" at bounding box center [784, 391] width 1568 height 782
click at [985, 510] on button "Next" at bounding box center [959, 515] width 66 height 39
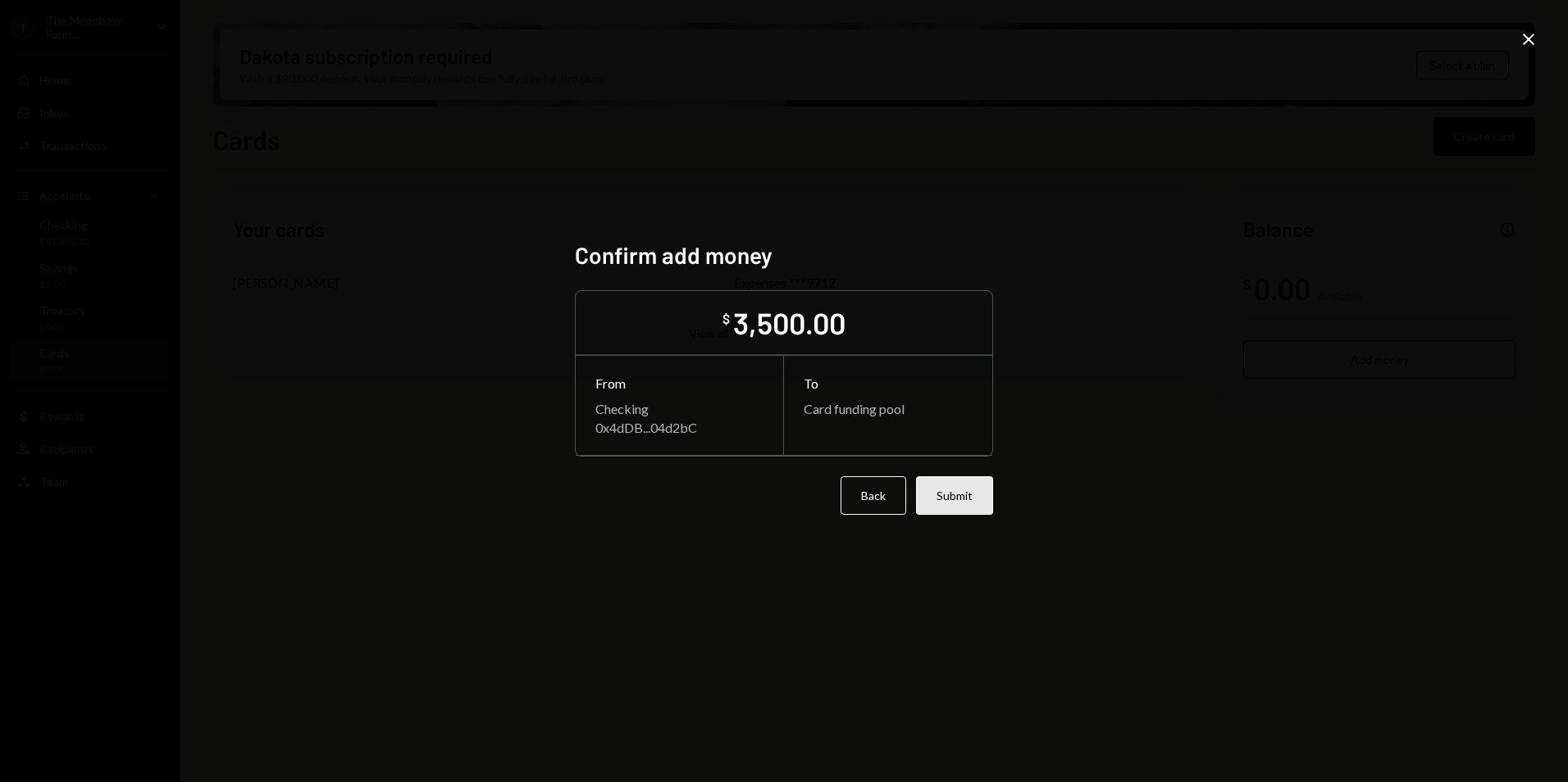
click at [964, 508] on button "Submit" at bounding box center [954, 496] width 77 height 39
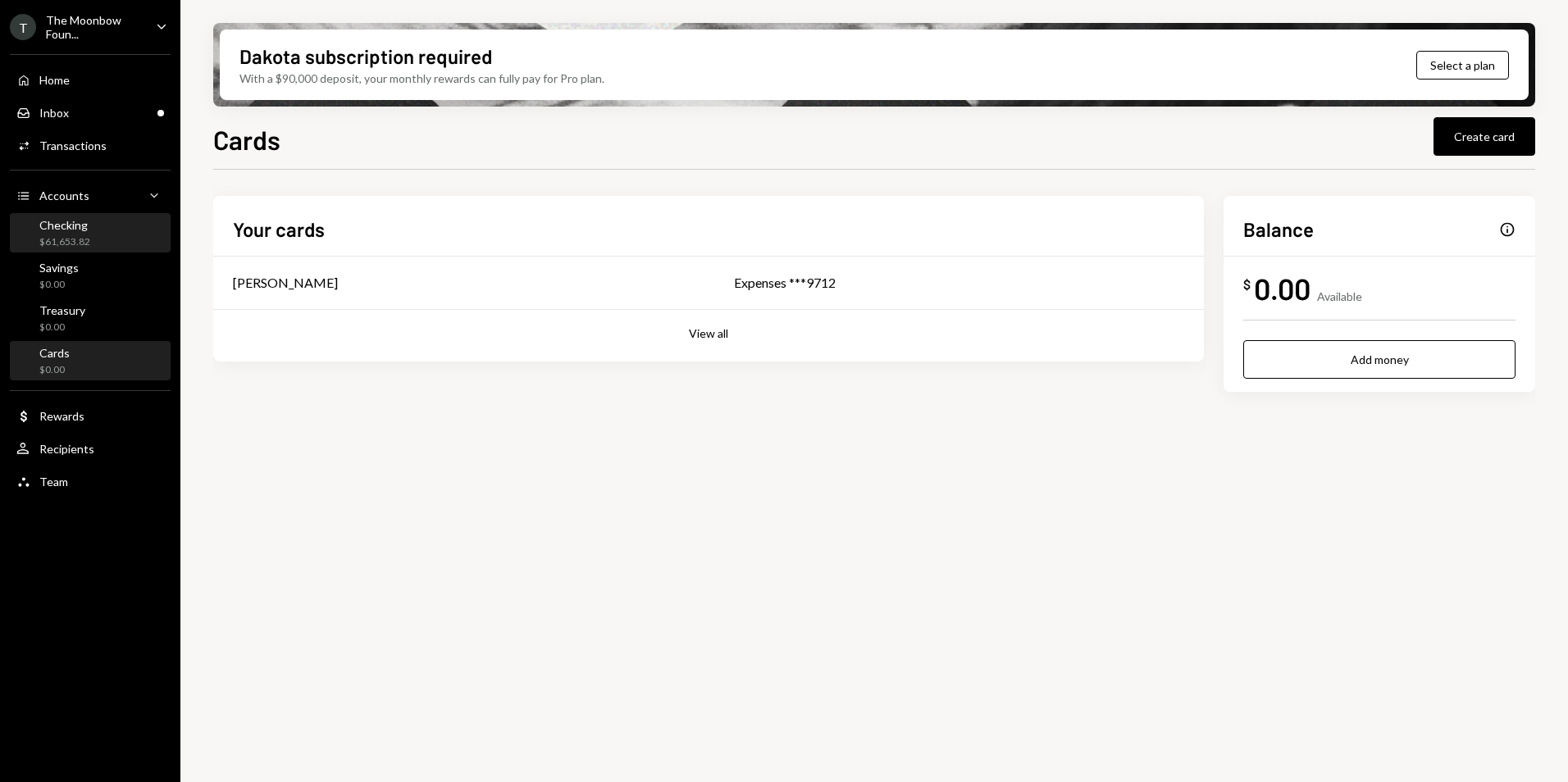
click at [109, 230] on div "Checking $61,653.82" at bounding box center [91, 233] width 148 height 31
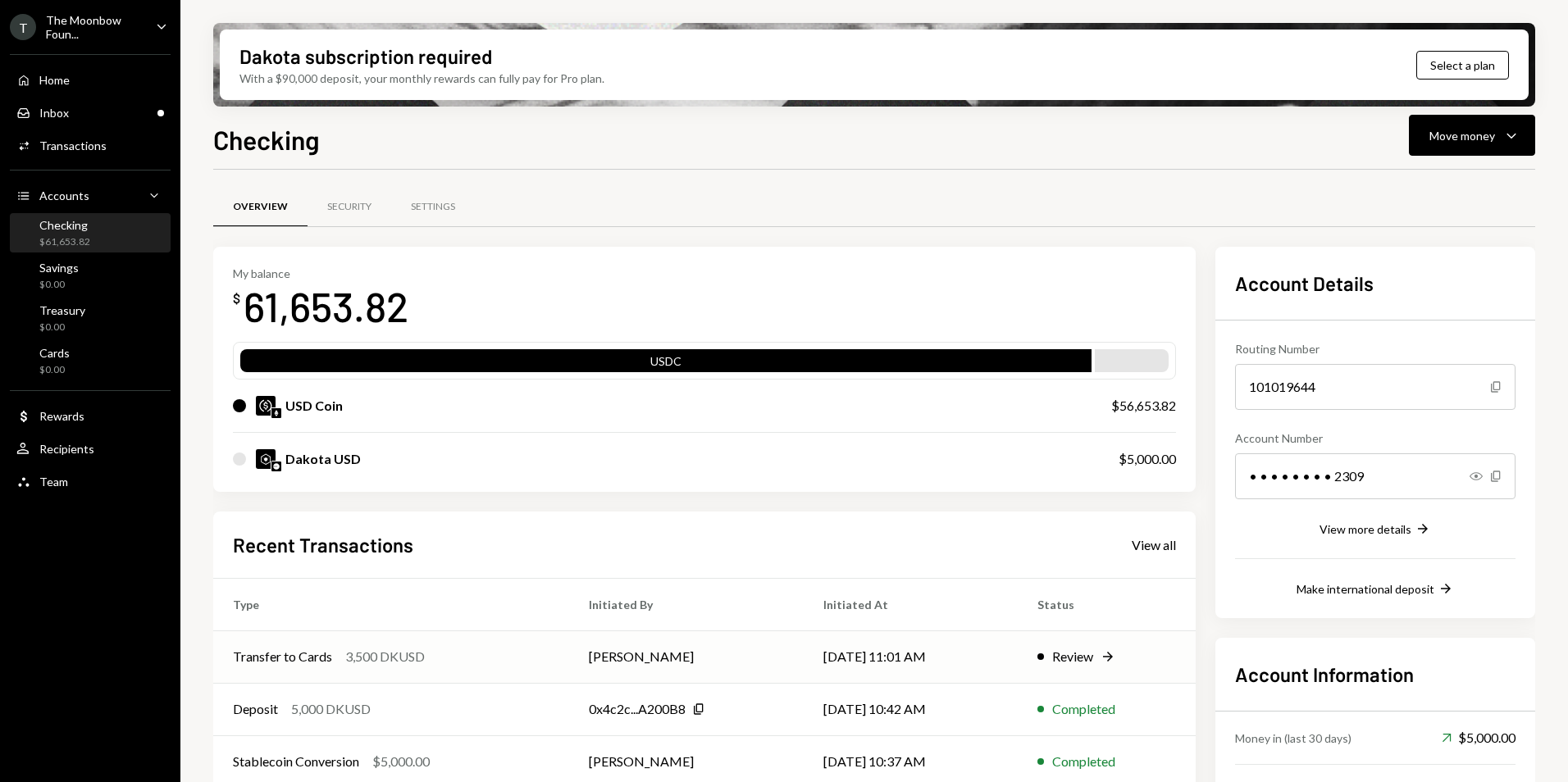
click at [997, 644] on td "09/01/25 11:01 AM" at bounding box center [911, 657] width 214 height 52
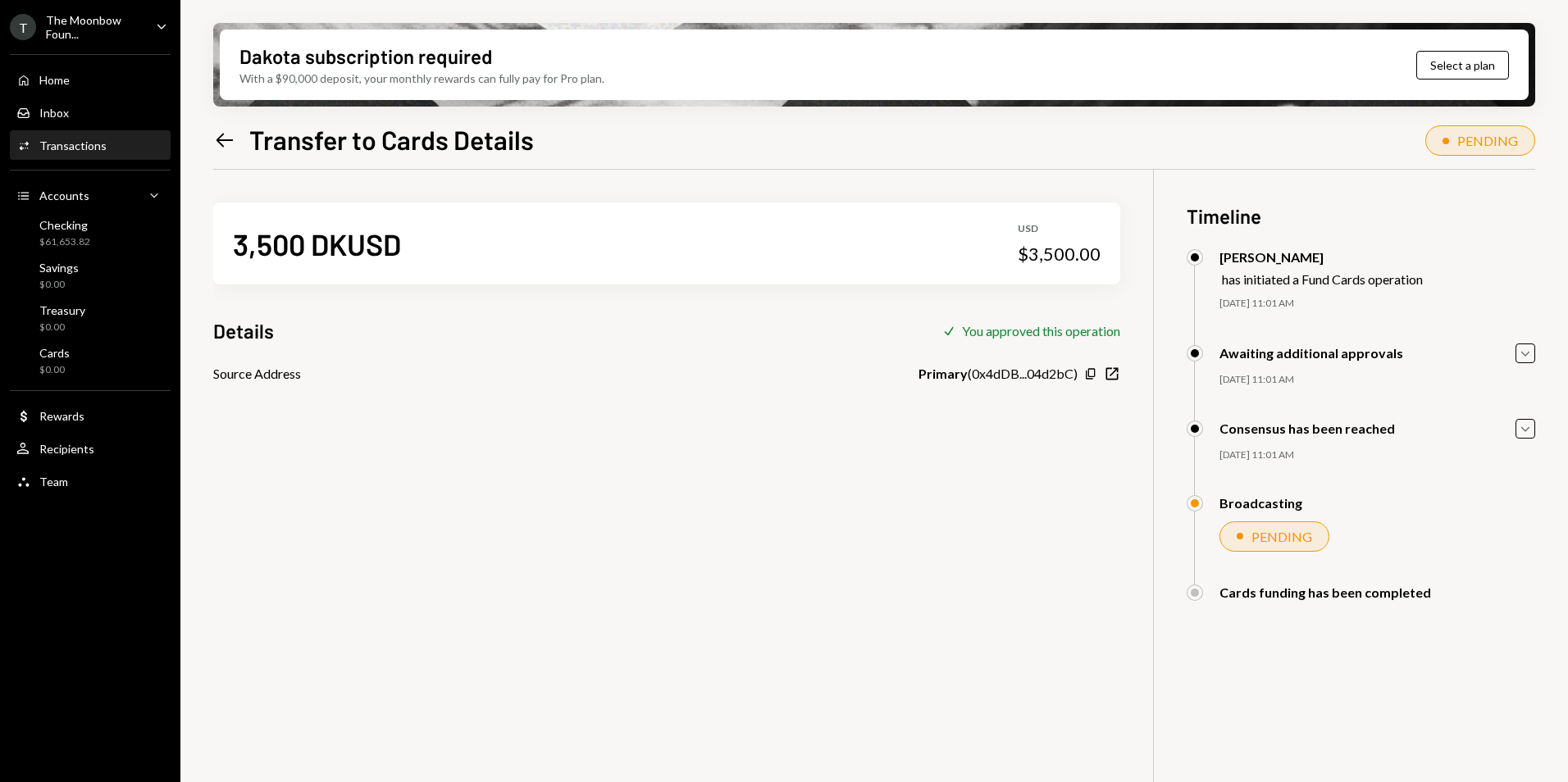
click at [220, 137] on icon at bounding box center [224, 140] width 17 height 14
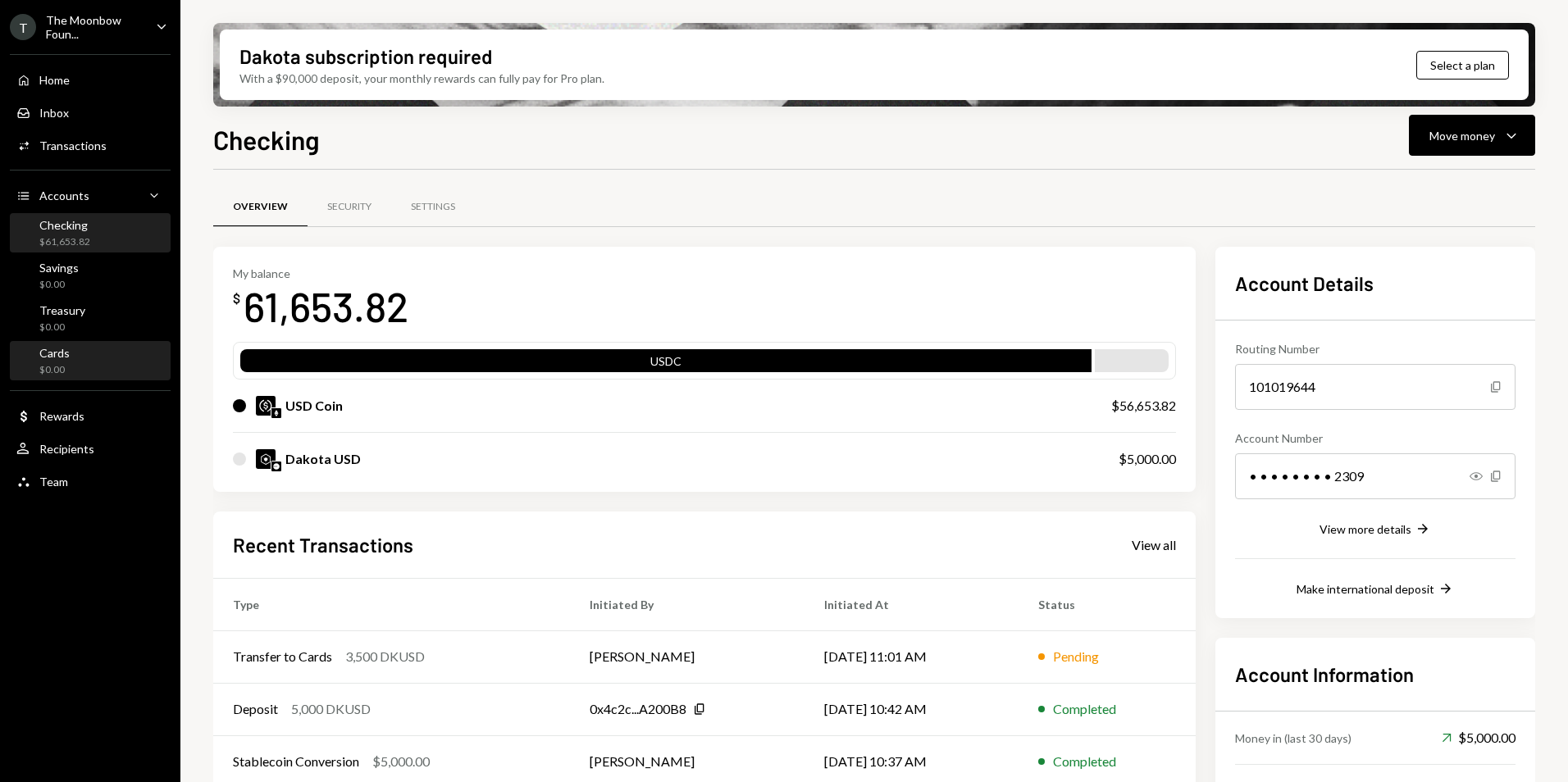
click at [103, 373] on div "Cards $0.00" at bounding box center [91, 362] width 148 height 31
